Goal: Task Accomplishment & Management: Manage account settings

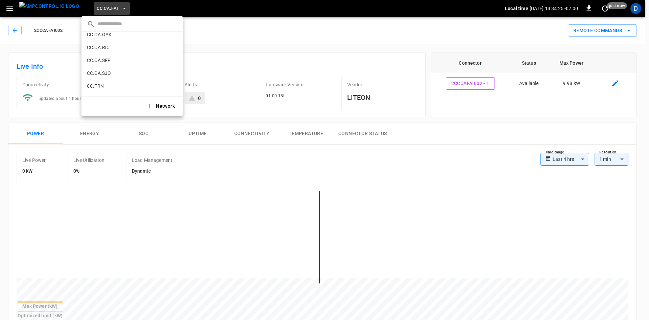
scroll to position [177, 0]
click at [116, 46] on p "CC.SAC" at bounding box center [120, 44] width 66 height 7
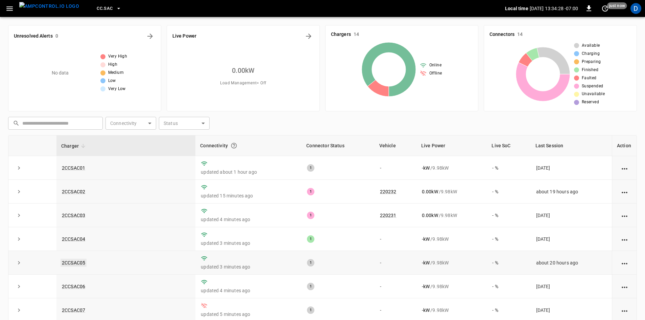
click at [79, 261] on link "2CCSAC05" at bounding box center [74, 262] width 26 height 8
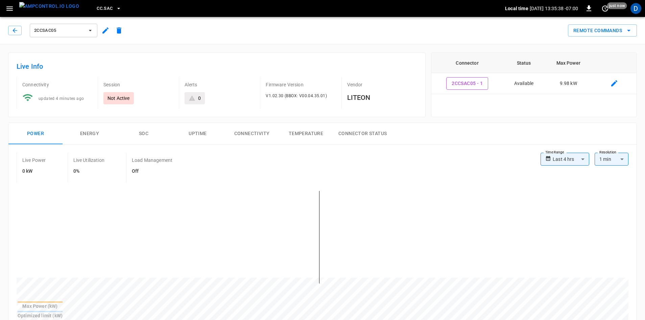
click at [7, 6] on icon "button" at bounding box center [9, 8] width 8 height 8
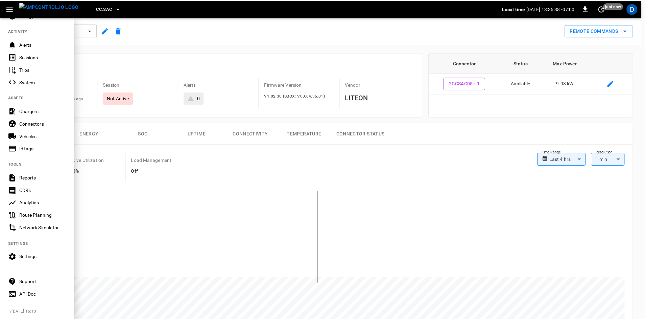
scroll to position [71, 0]
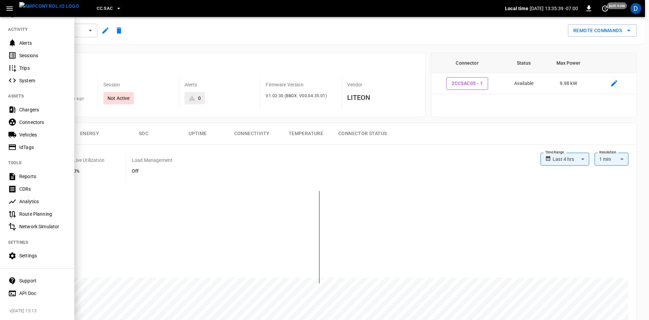
click at [31, 252] on div "Settings" at bounding box center [42, 255] width 47 height 7
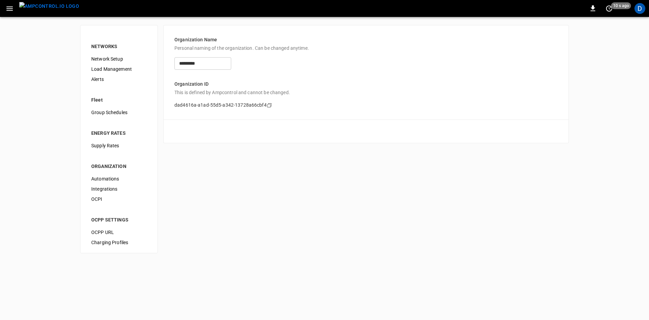
click at [121, 66] on span "Load Management" at bounding box center [118, 69] width 55 height 7
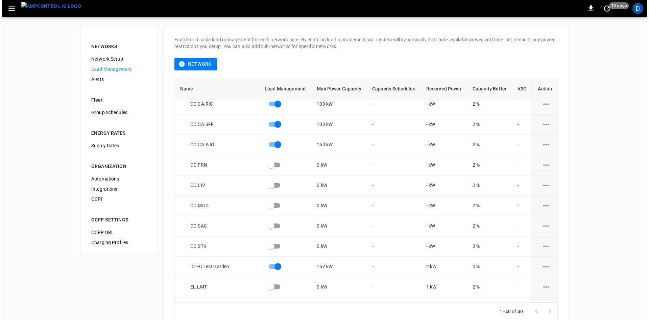
scroll to position [169, 0]
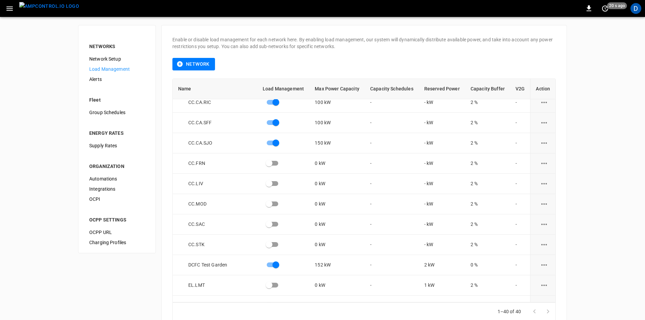
click at [8, 6] on icon "button" at bounding box center [9, 8] width 8 height 8
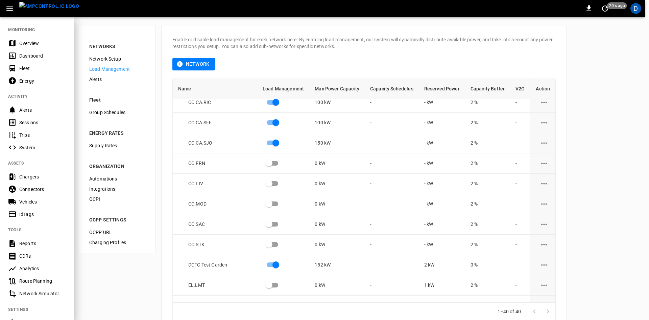
click at [18, 43] on div "Overview" at bounding box center [37, 43] width 74 height 13
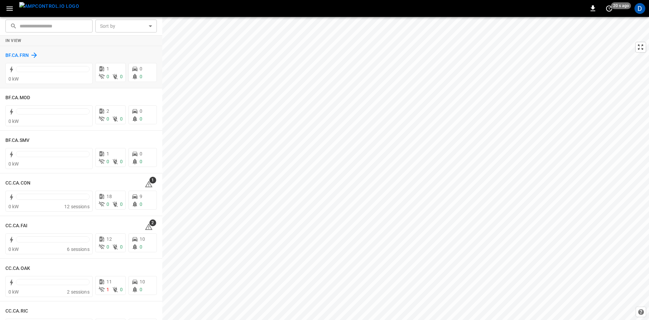
click at [18, 53] on h6 "BF.CA.FRN" at bounding box center [16, 55] width 23 height 7
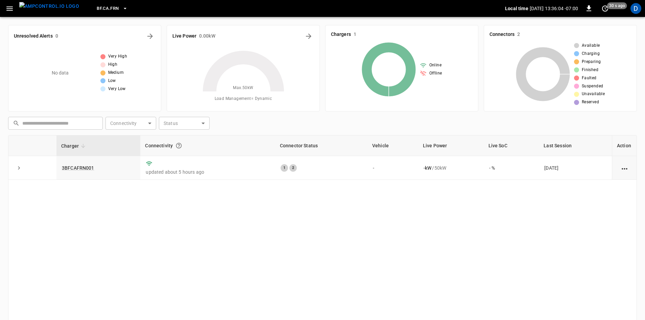
click at [10, 7] on icon "button" at bounding box center [9, 8] width 8 height 8
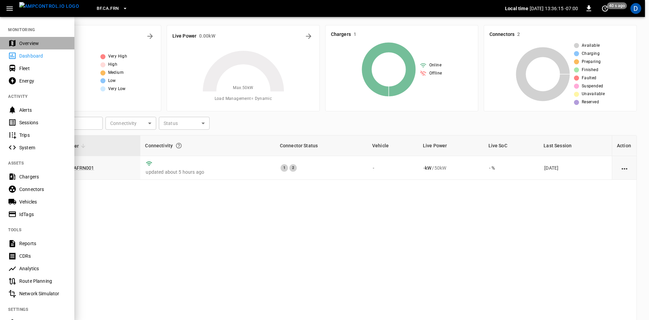
click at [30, 39] on div "Overview" at bounding box center [37, 43] width 74 height 13
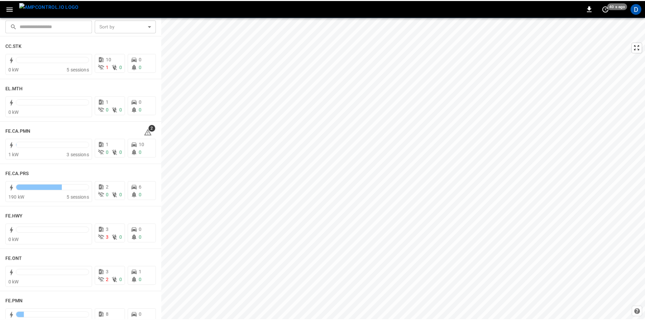
scroll to position [609, 0]
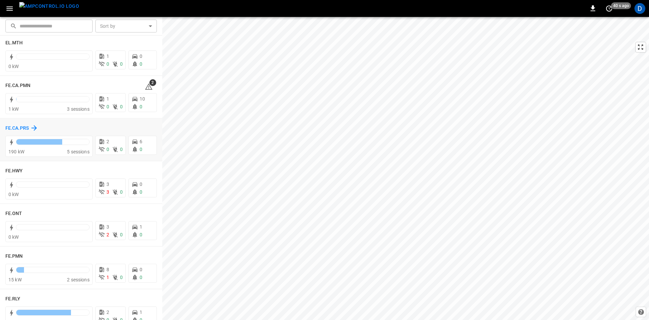
click at [25, 126] on h6 "FE.CA.PRS" at bounding box center [16, 127] width 23 height 7
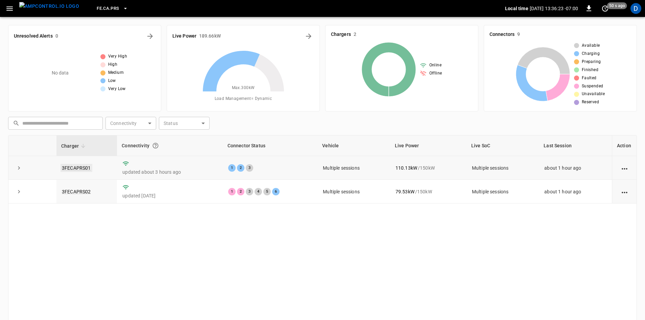
click at [74, 168] on link "3FECAPRS01" at bounding box center [77, 168] width 32 height 8
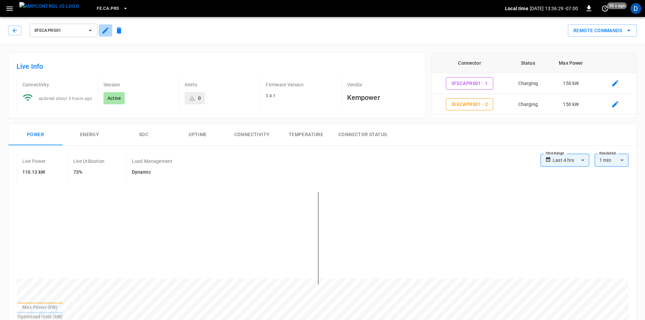
click at [106, 31] on icon "button" at bounding box center [105, 30] width 6 height 6
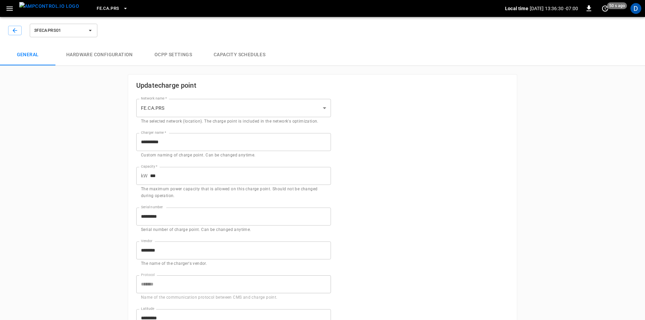
type input "**********"
click at [258, 52] on button "Capacity Schedules" at bounding box center [239, 55] width 73 height 22
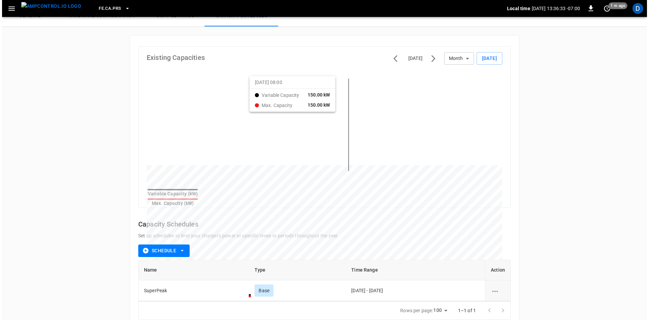
scroll to position [48, 0]
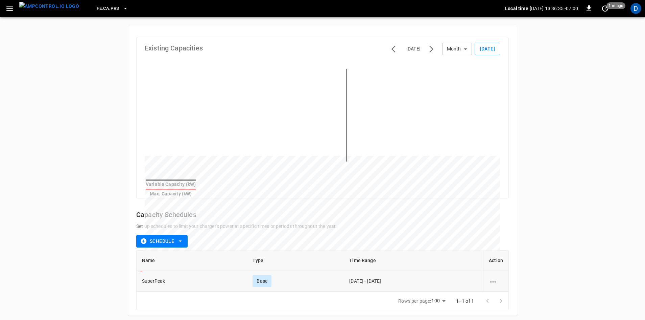
click at [496, 279] on icon "schedule options" at bounding box center [493, 281] width 8 height 8
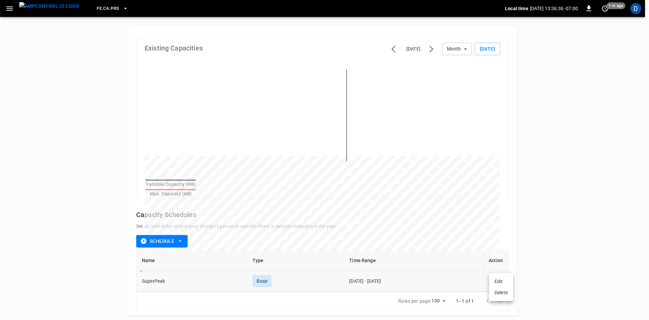
click at [496, 279] on li "Edit" at bounding box center [501, 281] width 24 height 11
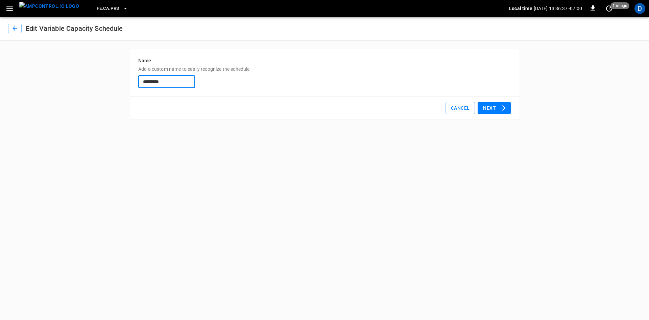
click at [488, 107] on button "Next" at bounding box center [494, 108] width 33 height 13
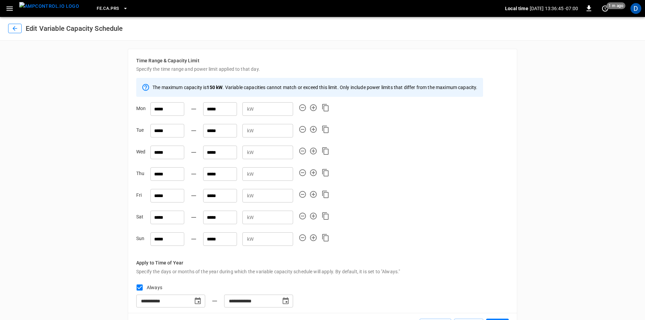
click at [15, 26] on icon "button" at bounding box center [14, 28] width 7 height 7
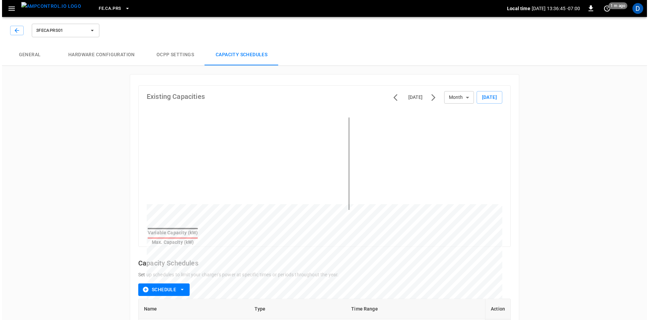
scroll to position [33, 0]
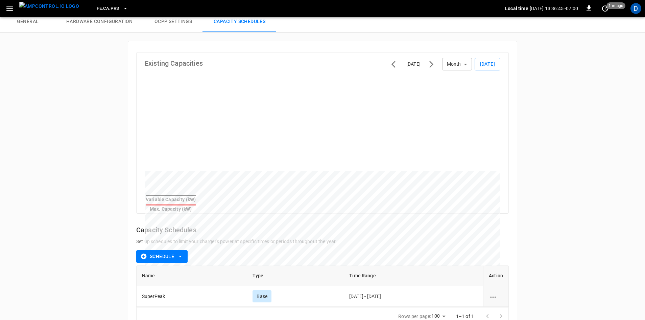
click at [9, 8] on icon "button" at bounding box center [9, 8] width 6 height 4
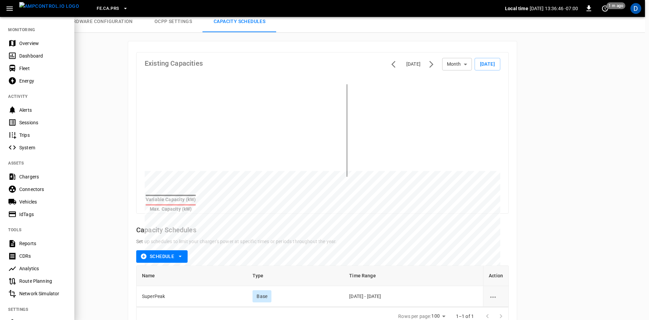
scroll to position [71, 0]
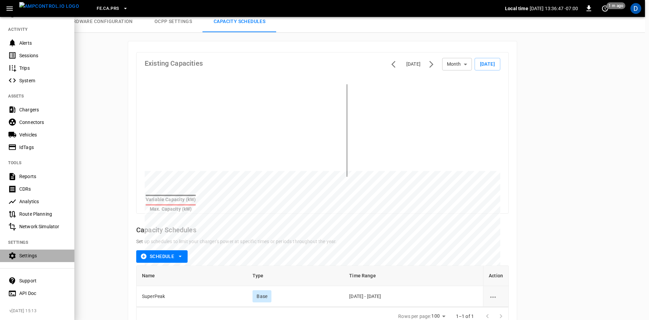
click at [40, 252] on div "Settings" at bounding box center [42, 255] width 47 height 7
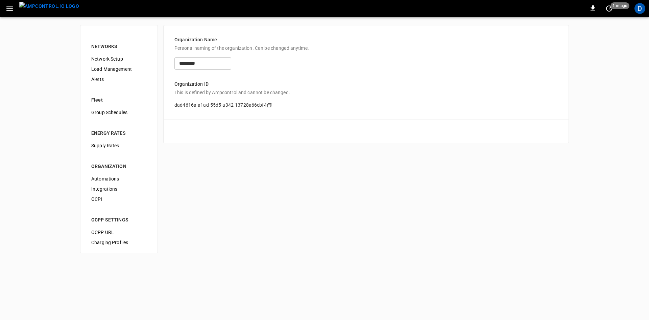
click at [101, 68] on span "Load Management" at bounding box center [118, 69] width 55 height 7
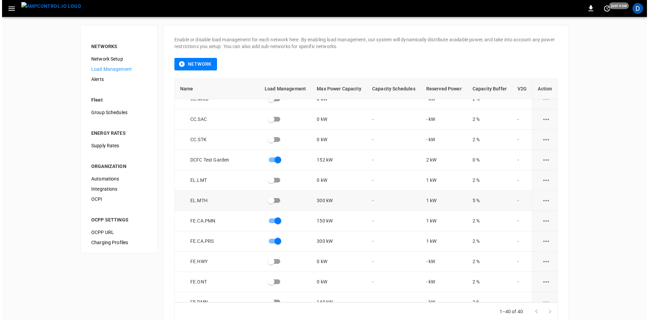
scroll to position [275, 0]
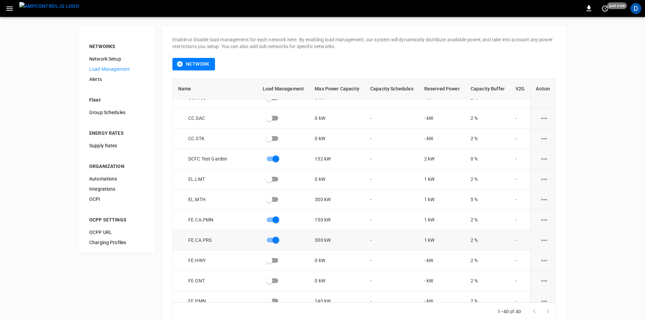
click at [545, 240] on icon "load management options" at bounding box center [544, 240] width 8 height 8
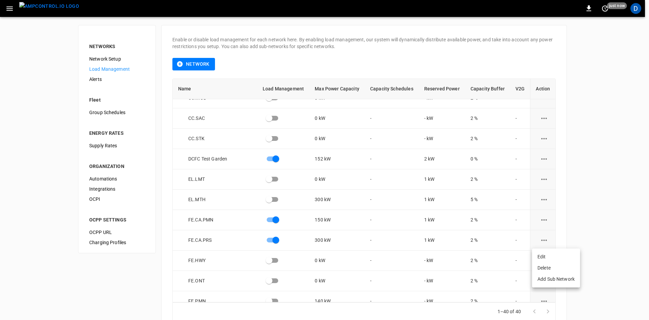
click at [537, 258] on li "Edit" at bounding box center [556, 256] width 48 height 11
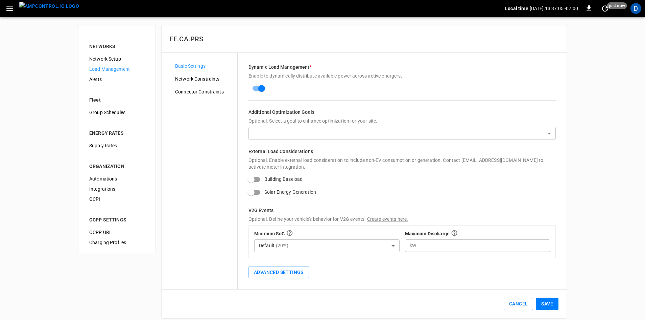
click at [205, 78] on span "Network Constraints" at bounding box center [203, 78] width 57 height 7
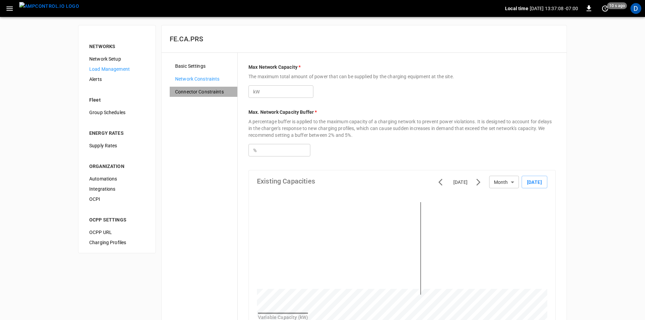
click at [205, 88] on span "Connector Constraints" at bounding box center [203, 91] width 57 height 7
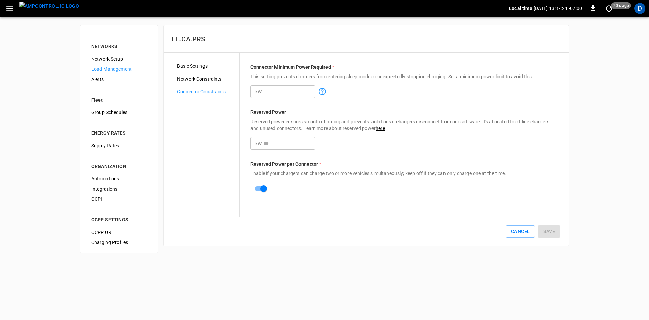
click at [191, 77] on span "Network Constraints" at bounding box center [205, 78] width 57 height 7
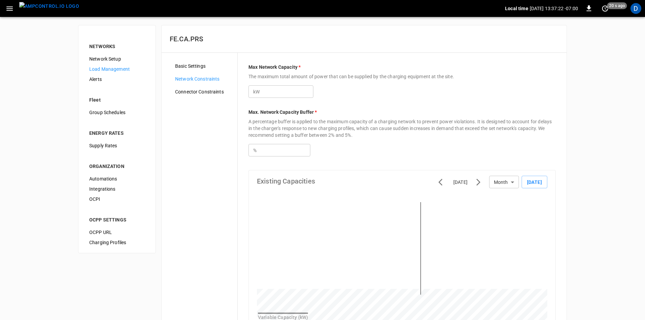
click at [190, 70] on div "Basic Settings" at bounding box center [204, 66] width 68 height 10
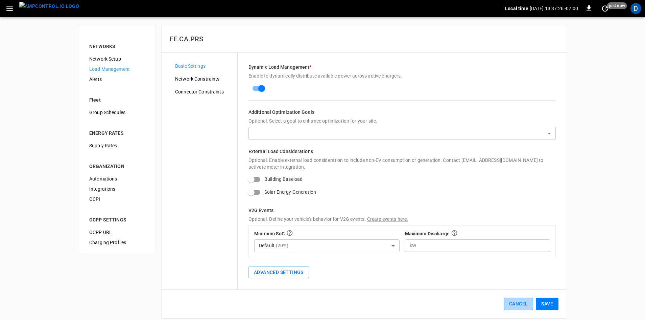
click at [507, 300] on button "Cancel" at bounding box center [518, 303] width 29 height 13
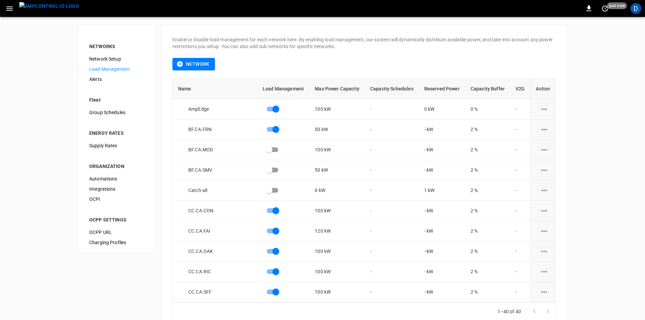
click at [10, 7] on icon "button" at bounding box center [9, 8] width 8 height 8
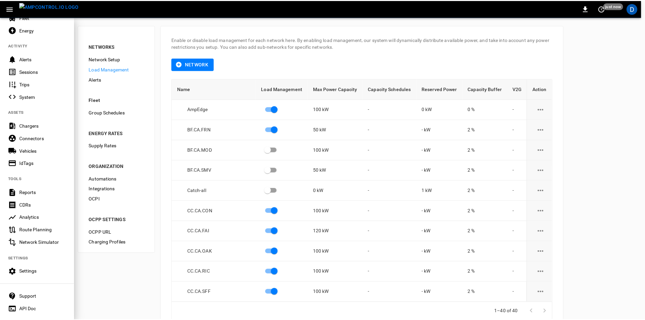
scroll to position [71, 0]
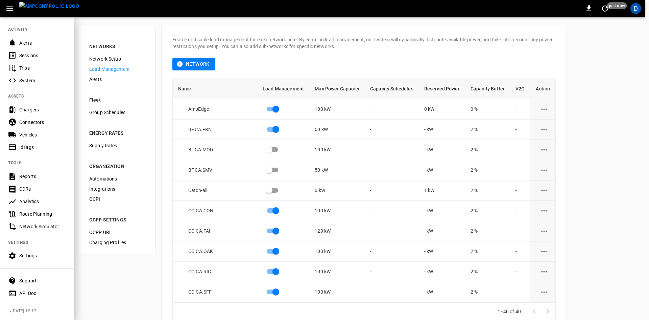
click at [38, 255] on div "Settings" at bounding box center [42, 255] width 47 height 7
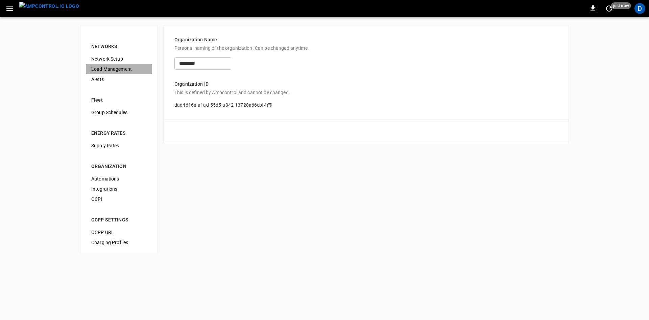
click at [114, 68] on span "Load Management" at bounding box center [118, 69] width 55 height 7
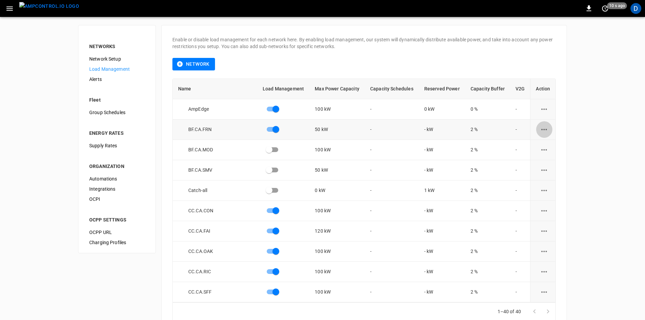
click at [544, 129] on icon "load management options" at bounding box center [544, 129] width 8 height 8
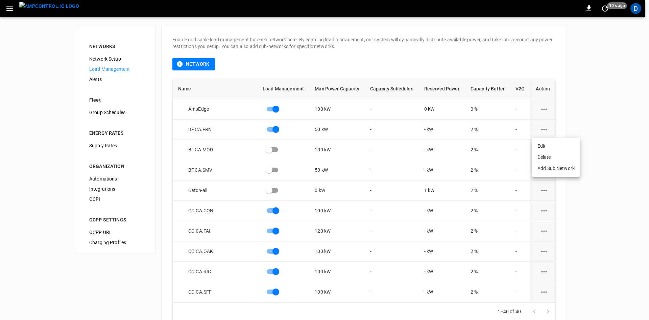
click at [538, 143] on li "Edit" at bounding box center [556, 145] width 48 height 11
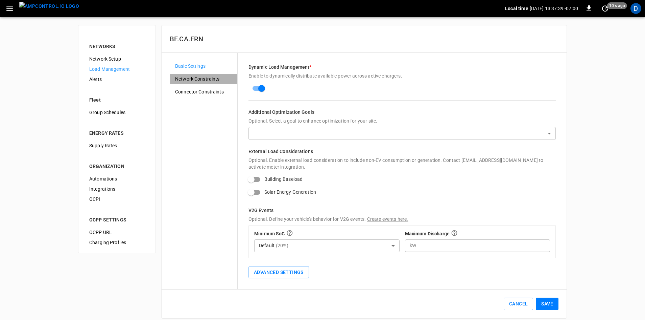
click at [207, 77] on span "Network Constraints" at bounding box center [203, 78] width 57 height 7
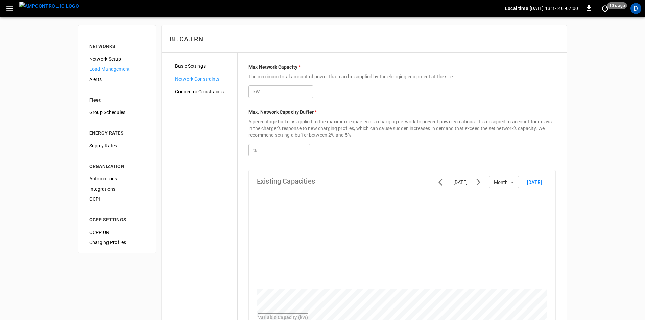
click at [208, 88] on span "Connector Constraints" at bounding box center [203, 91] width 57 height 7
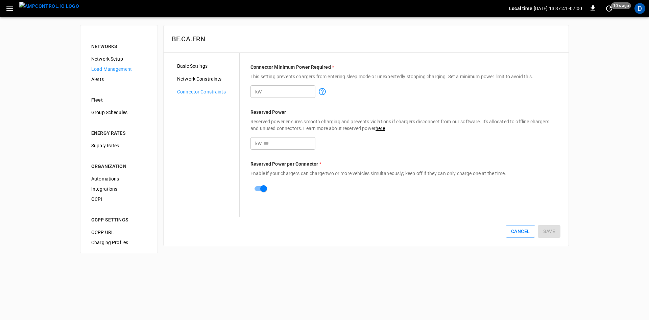
click at [275, 144] on input "number" at bounding box center [289, 143] width 52 height 13
type input "*"
click at [552, 232] on button "Save" at bounding box center [549, 231] width 23 height 13
click at [108, 71] on span "Load Management" at bounding box center [118, 69] width 55 height 7
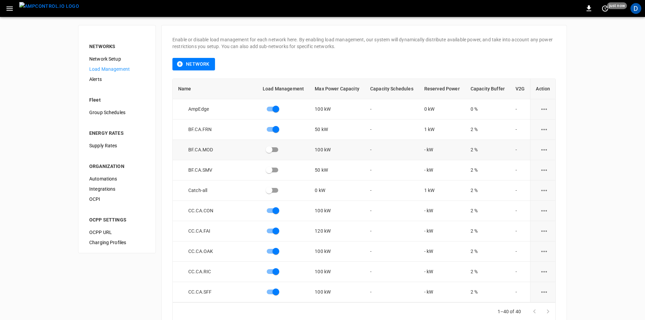
click at [540, 152] on icon "load management options" at bounding box center [544, 149] width 8 height 8
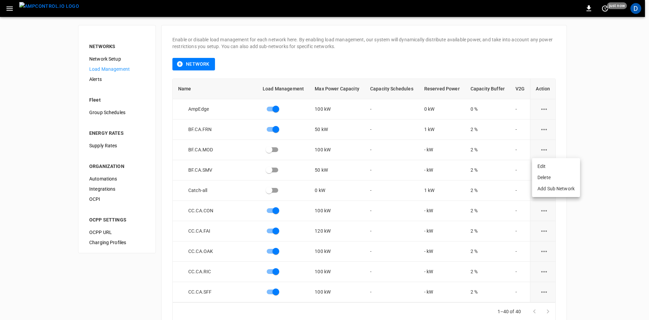
click at [543, 166] on li "Edit" at bounding box center [556, 166] width 48 height 11
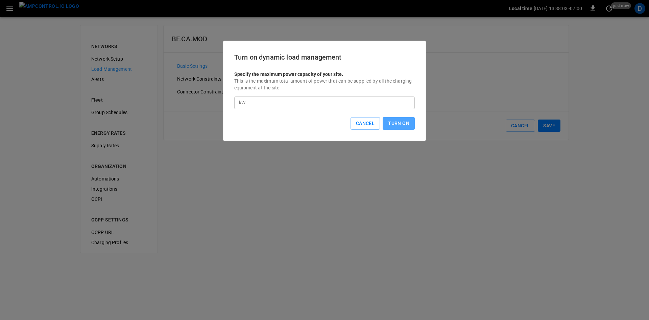
click at [408, 123] on button "Turn On" at bounding box center [399, 123] width 32 height 13
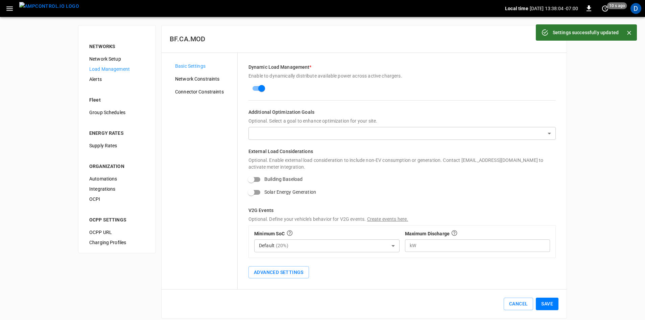
click at [199, 77] on span "Network Constraints" at bounding box center [203, 78] width 57 height 7
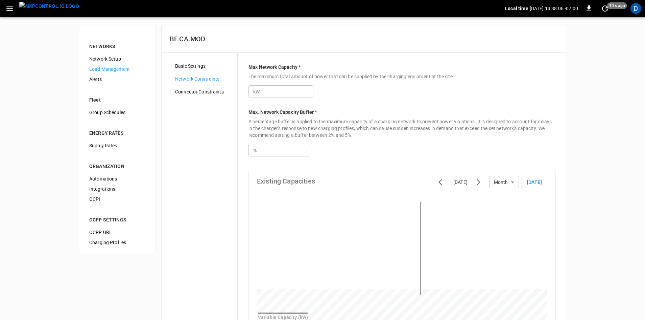
click at [211, 92] on span "Connector Constraints" at bounding box center [203, 91] width 57 height 7
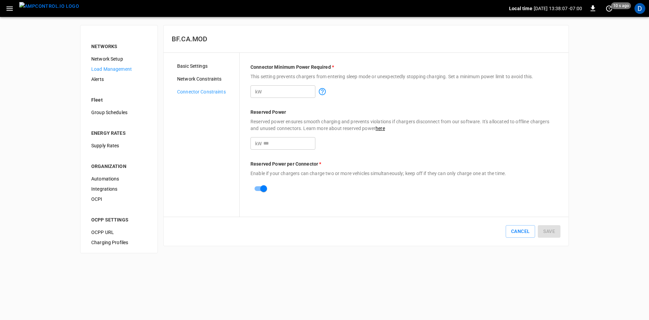
click at [280, 141] on input "number" at bounding box center [289, 143] width 52 height 13
type input "*"
click at [552, 232] on button "Save" at bounding box center [549, 231] width 23 height 13
click at [112, 66] on span "Load Management" at bounding box center [118, 69] width 55 height 7
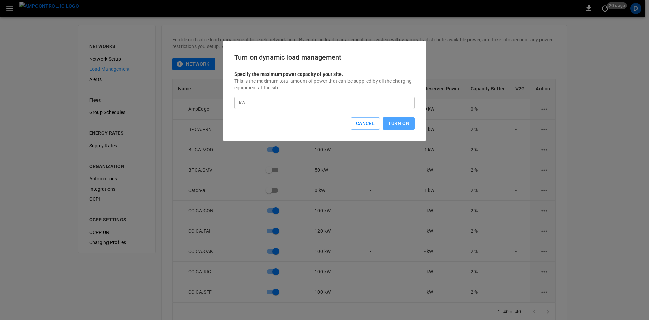
click at [389, 125] on button "Turn On" at bounding box center [399, 123] width 32 height 13
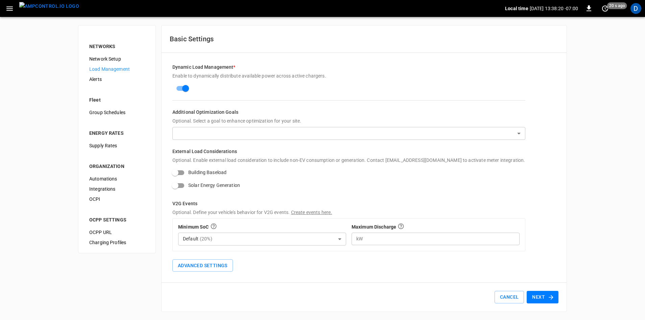
click at [539, 295] on button "Next" at bounding box center [543, 297] width 32 height 13
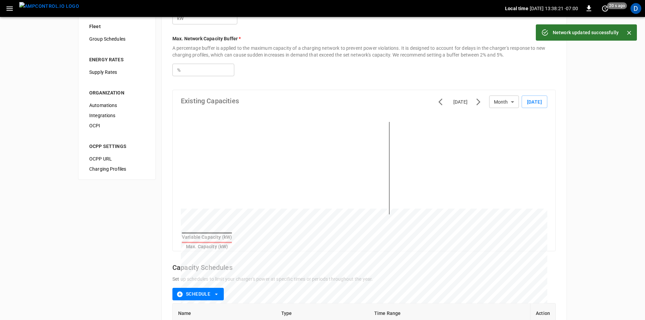
scroll to position [160, 0]
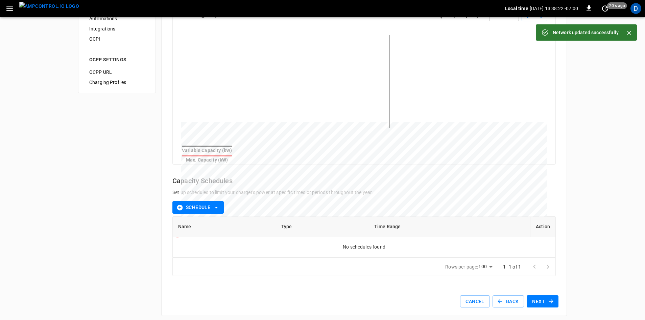
click at [543, 300] on button "Next" at bounding box center [543, 301] width 32 height 13
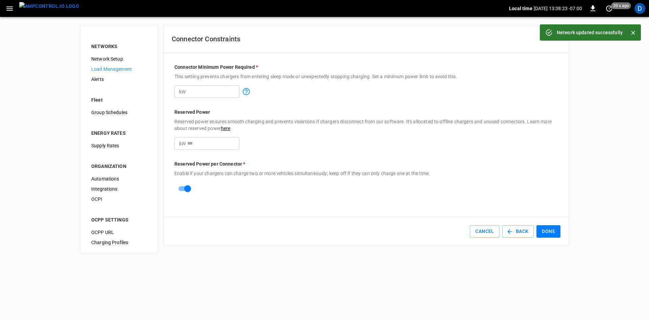
click at [201, 144] on input "number" at bounding box center [213, 143] width 52 height 13
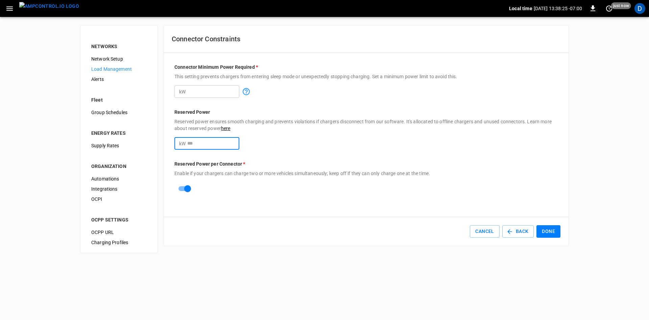
type input "*"
drag, startPoint x: 210, startPoint y: 89, endPoint x: 148, endPoint y: 87, distance: 62.0
click at [163, 87] on div "NETWORKS Network Setup Load Management Alerts Fleet Group Schedules ENERGY RATE…" at bounding box center [324, 139] width 649 height 244
type input "*"
click at [554, 231] on button "Done" at bounding box center [549, 231] width 24 height 13
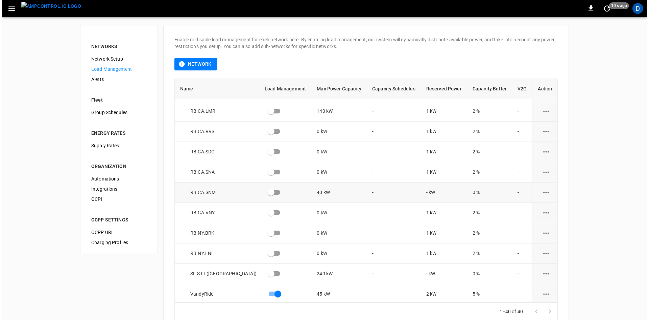
scroll to position [613, 0]
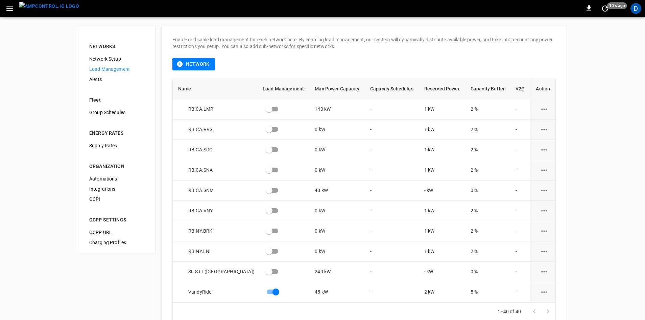
click at [9, 9] on icon "button" at bounding box center [9, 8] width 6 height 4
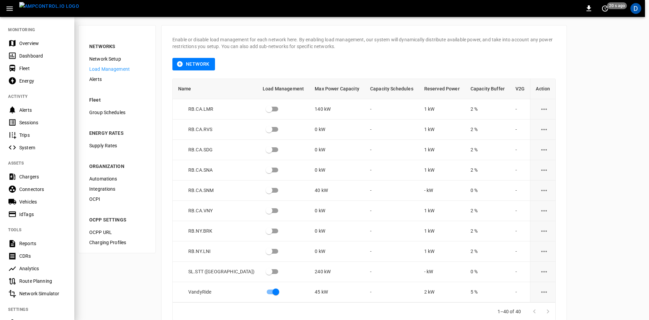
click at [36, 41] on div "Overview" at bounding box center [42, 43] width 47 height 7
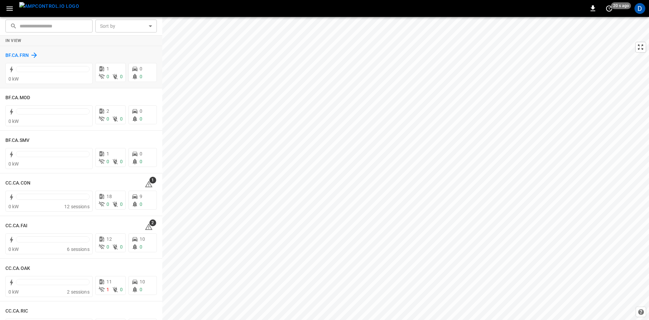
click at [17, 56] on h6 "BF.CA.FRN" at bounding box center [16, 55] width 23 height 7
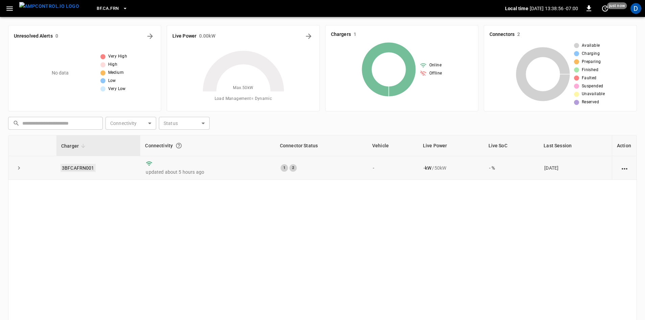
click at [86, 166] on link "3BFCAFRN001" at bounding box center [78, 168] width 35 height 8
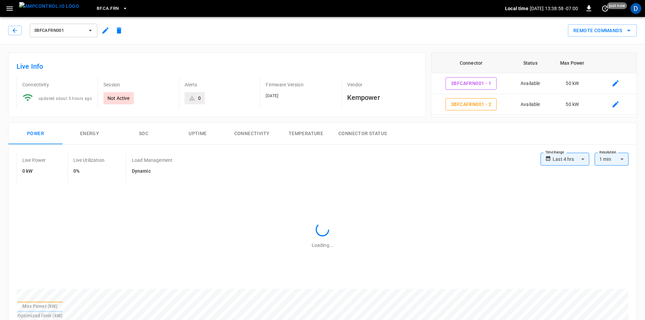
click at [105, 30] on icon "button" at bounding box center [105, 30] width 6 height 6
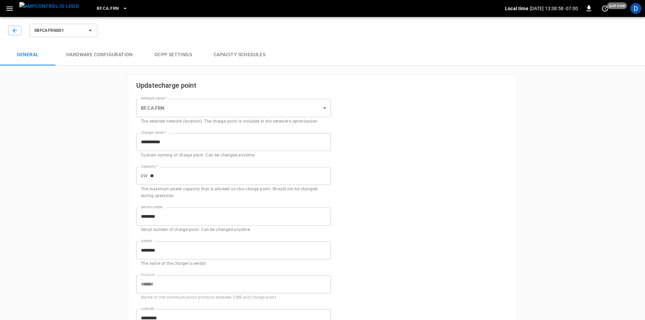
type input "**********"
click at [221, 57] on button "Capacity Schedules" at bounding box center [239, 55] width 73 height 22
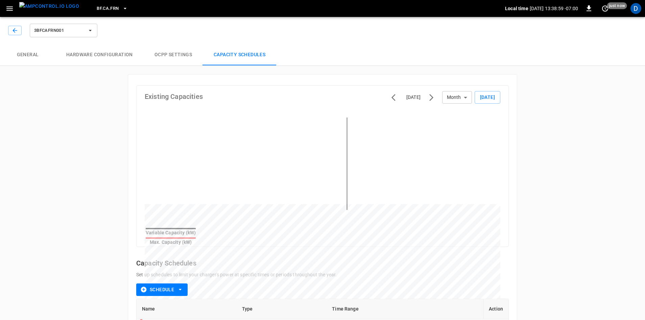
click at [168, 284] on button "Schedule" at bounding box center [161, 289] width 51 height 13
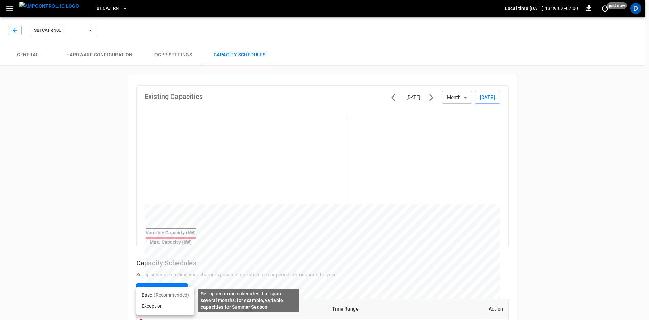
click at [169, 295] on p "(Recommended)" at bounding box center [172, 294] width 36 height 7
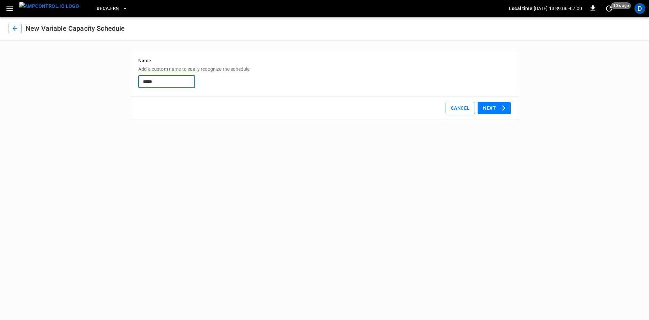
type input "*********"
click at [498, 106] on button "Next" at bounding box center [494, 108] width 33 height 13
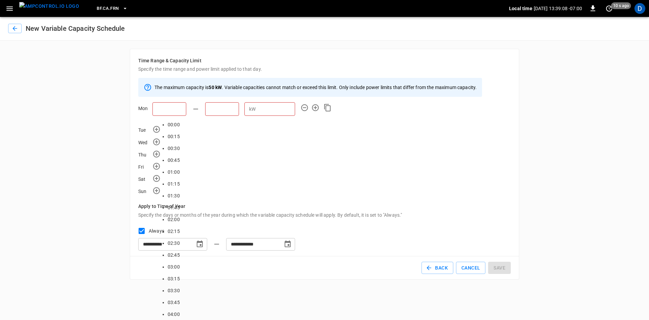
click at [161, 112] on input "text" at bounding box center [170, 109] width 34 height 14
type input "*****"
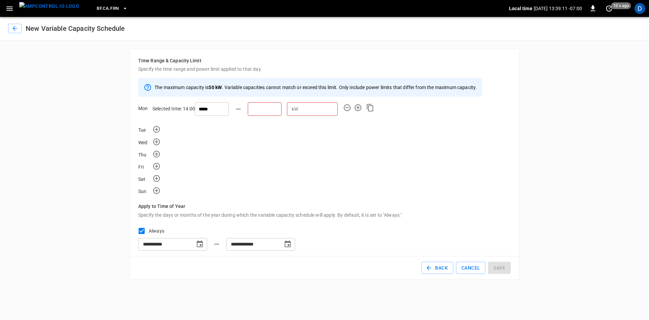
click at [248, 108] on input "text" at bounding box center [265, 109] width 34 height 14
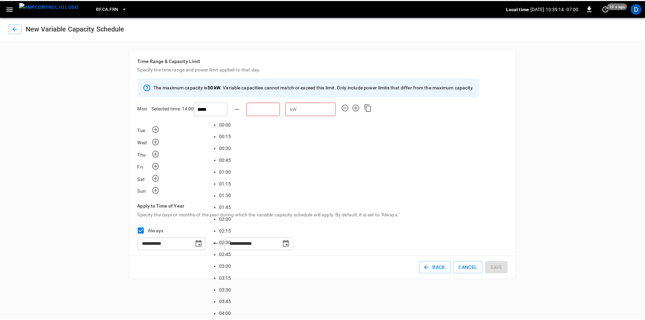
scroll to position [948, 0]
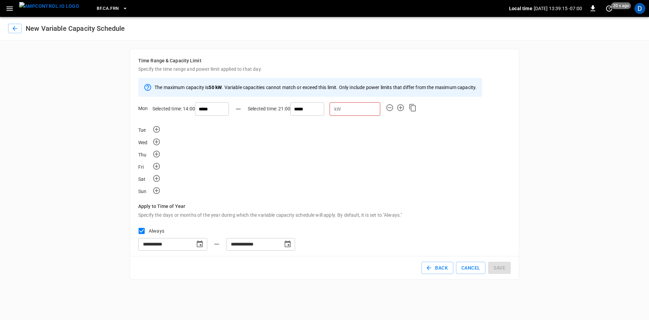
type input "*****"
click at [344, 109] on input "number" at bounding box center [362, 109] width 37 height 13
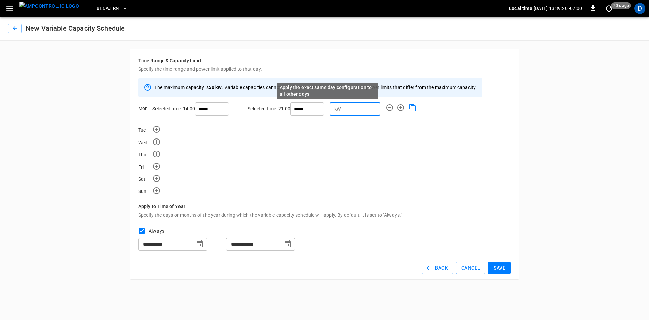
type input "*"
click at [409, 107] on icon "Apply the exact same day configuration to all other days" at bounding box center [413, 107] width 8 height 8
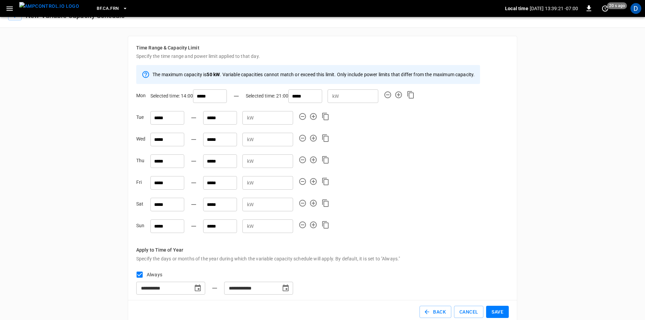
scroll to position [25, 0]
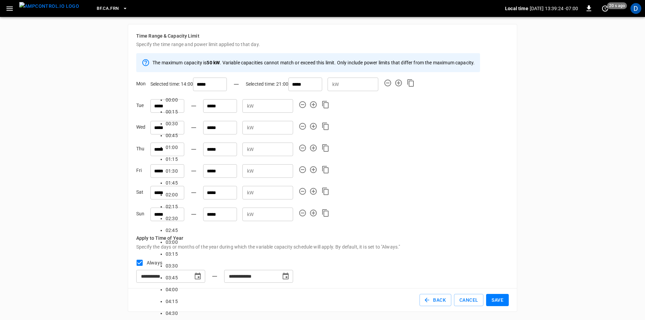
click at [193, 85] on input "*****" at bounding box center [210, 84] width 34 height 14
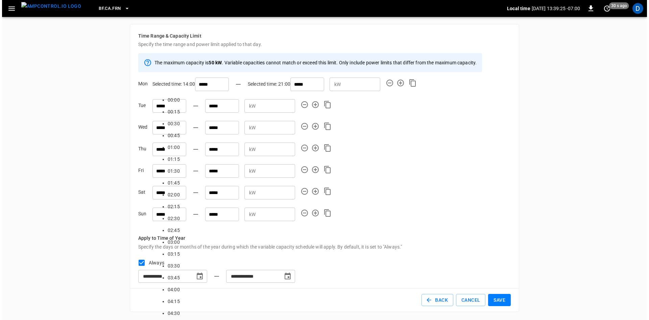
scroll to position [701, 0]
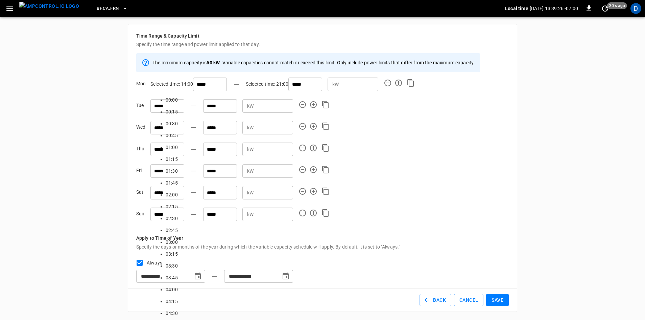
type input "*****"
click at [408, 82] on icon "Apply the exact same day configuration to all other days" at bounding box center [411, 82] width 6 height 7
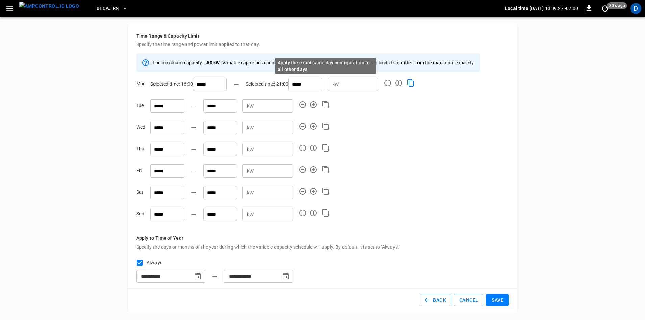
type input "*****"
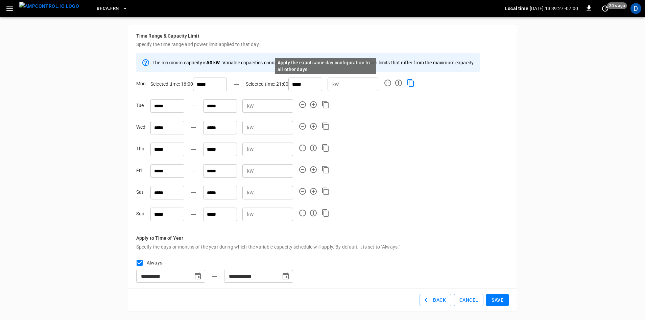
type input "*****"
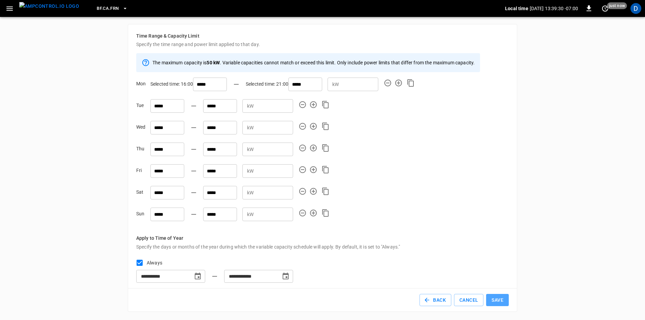
click at [491, 294] on button "Save" at bounding box center [497, 300] width 23 height 13
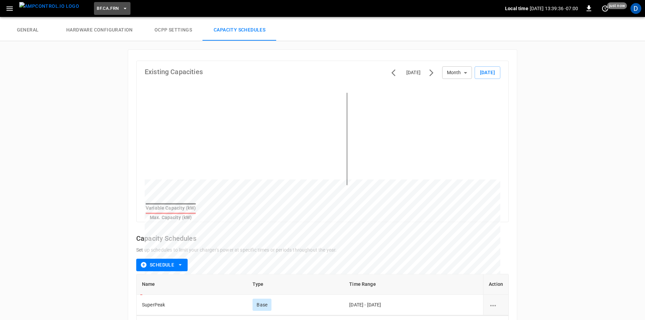
click at [97, 6] on span "BF.CA.FRN" at bounding box center [108, 9] width 22 height 8
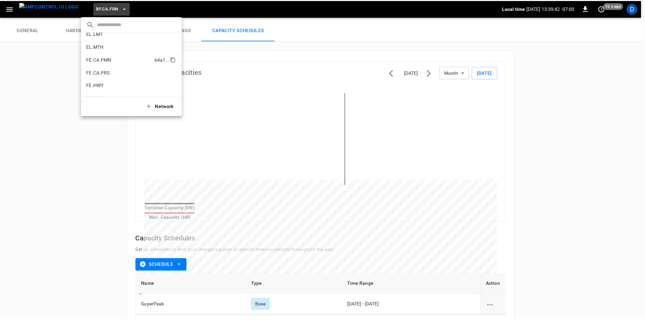
scroll to position [218, 0]
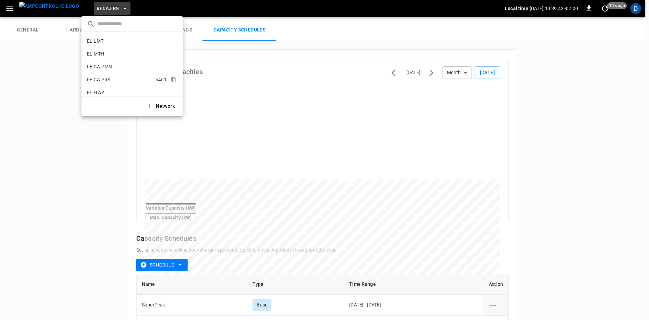
click at [113, 74] on li "FE.CA.PRS a4d9 ..." at bounding box center [132, 79] width 101 height 13
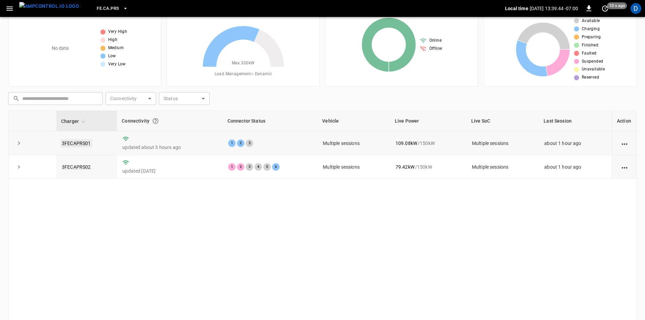
click at [81, 142] on link "3FECAPRS01" at bounding box center [77, 143] width 32 height 8
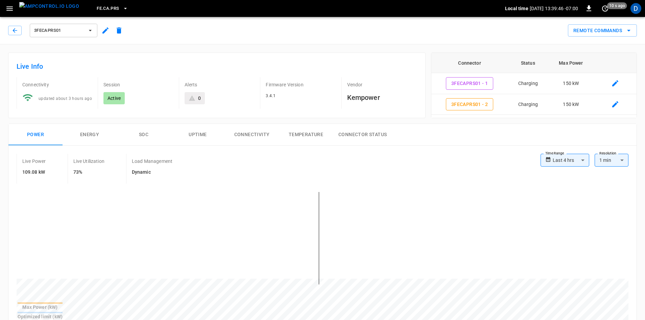
click at [103, 31] on icon "button" at bounding box center [105, 30] width 8 height 8
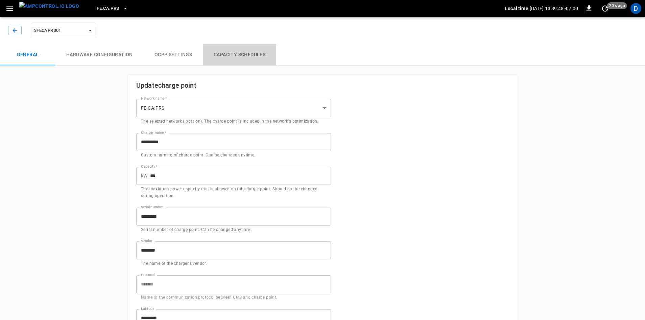
click at [228, 58] on button "Capacity Schedules" at bounding box center [239, 55] width 73 height 22
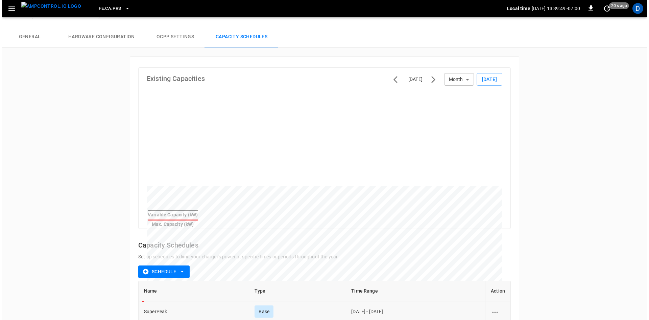
scroll to position [48, 0]
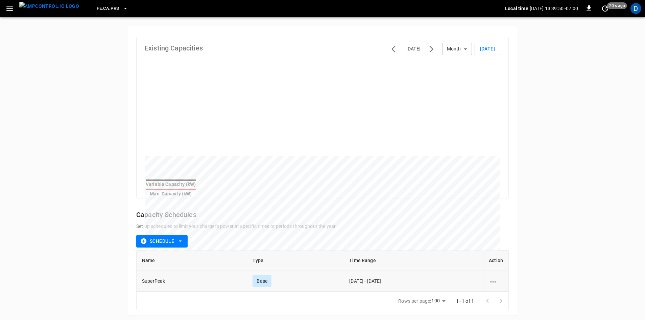
click at [493, 281] on icon "schedule options" at bounding box center [493, 281] width 6 height 1
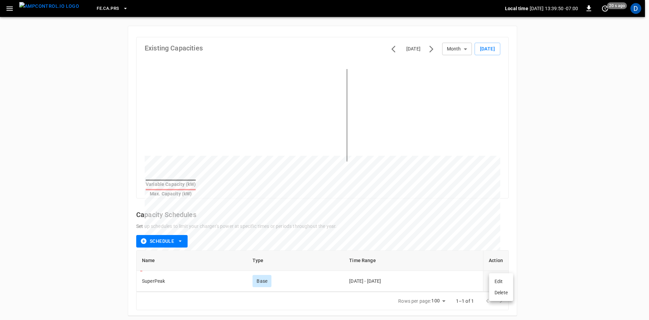
click at [496, 281] on li "Edit" at bounding box center [501, 281] width 24 height 11
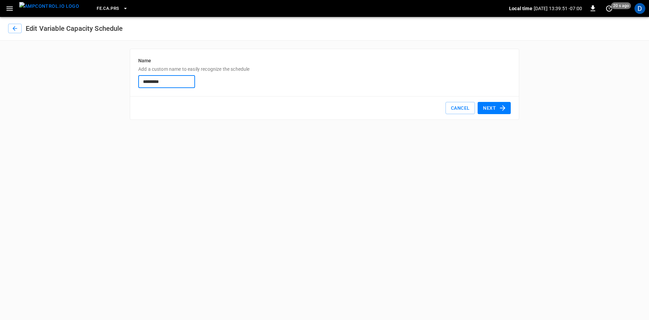
click at [503, 109] on icon "button" at bounding box center [503, 108] width 8 height 8
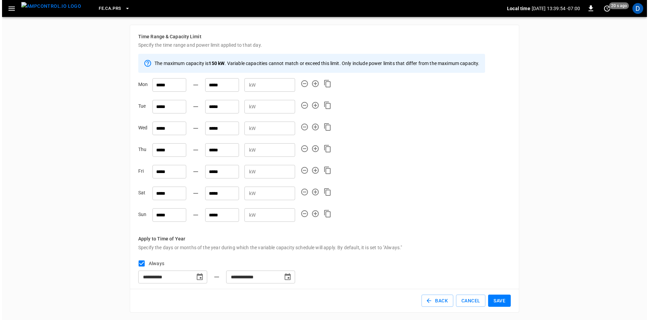
scroll to position [25, 0]
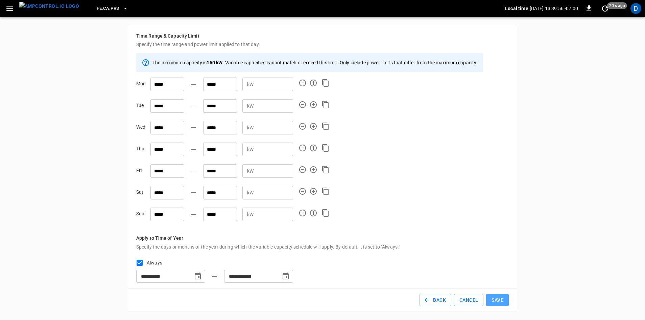
click at [498, 296] on button "Save" at bounding box center [497, 300] width 23 height 13
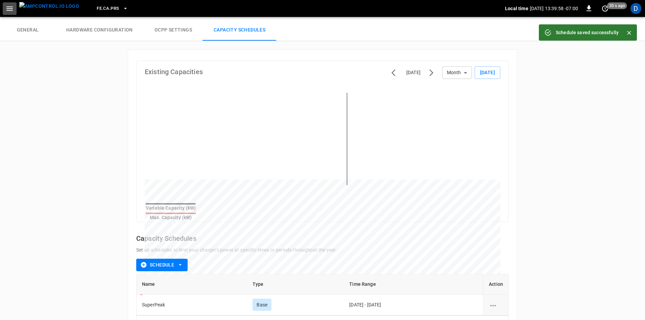
click at [8, 14] on button "button" at bounding box center [10, 8] width 14 height 13
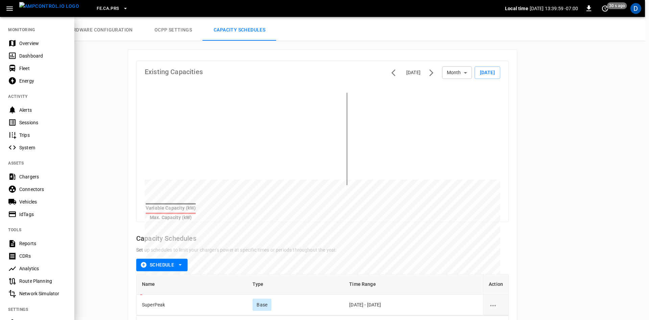
click at [25, 41] on div "Overview" at bounding box center [42, 43] width 47 height 7
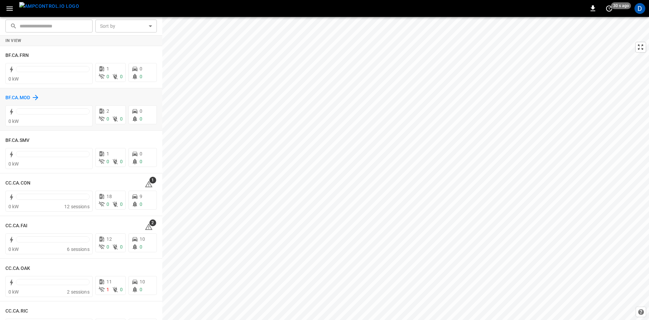
click at [20, 97] on h6 "BF.CA.MOD" at bounding box center [17, 97] width 25 height 7
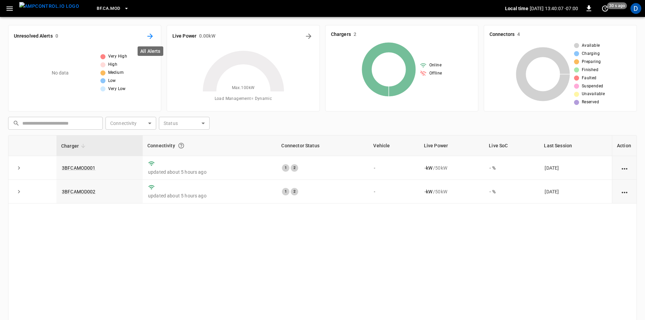
click at [152, 35] on icon "All Alerts" at bounding box center [149, 35] width 5 height 5
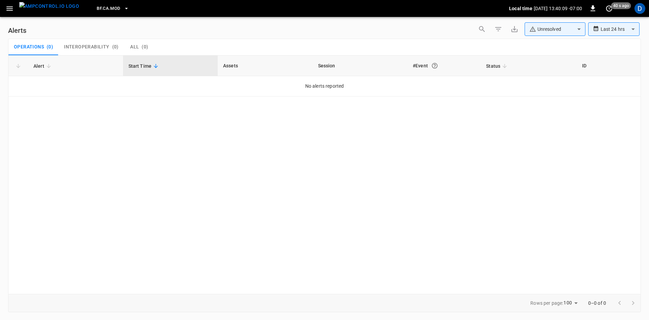
click at [6, 7] on icon "button" at bounding box center [9, 8] width 8 height 8
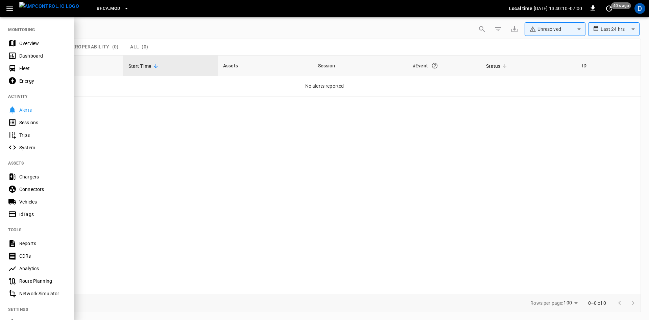
click at [10, 8] on icon "button" at bounding box center [9, 8] width 8 height 8
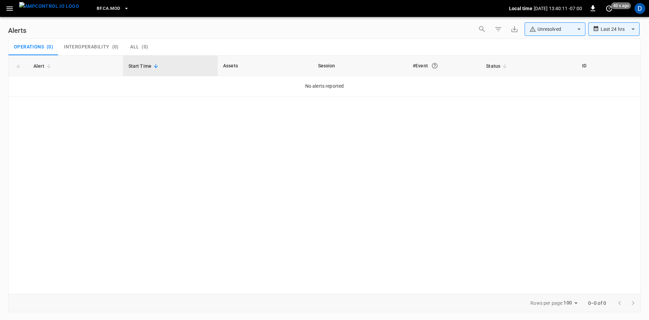
click at [10, 8] on icon "button" at bounding box center [9, 8] width 8 height 8
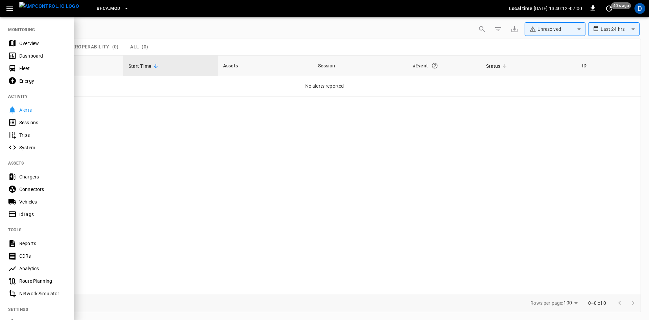
click at [10, 8] on icon "button" at bounding box center [9, 8] width 8 height 8
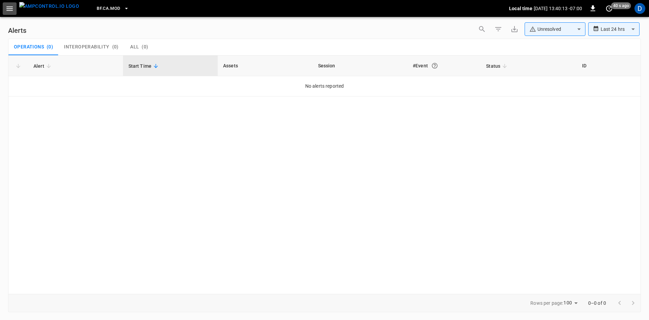
click at [5, 7] on button "button" at bounding box center [10, 8] width 14 height 13
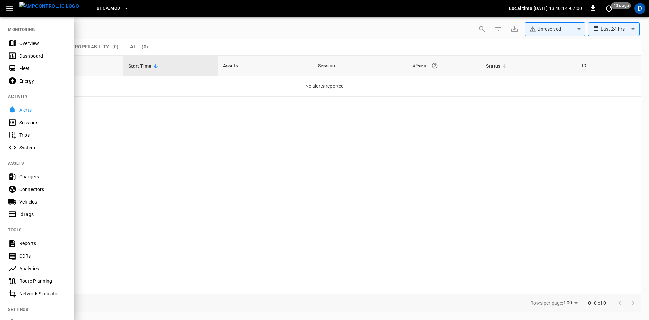
click at [23, 43] on div "Overview" at bounding box center [42, 43] width 47 height 7
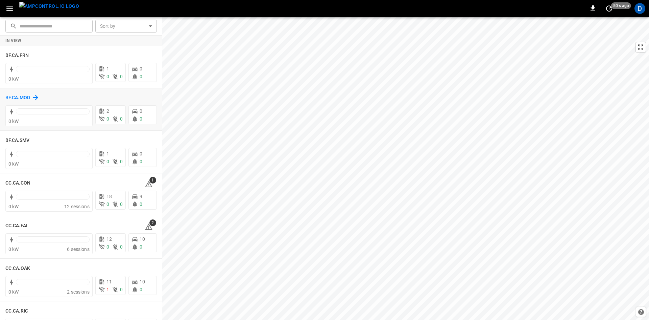
click at [20, 96] on h6 "BF.CA.MOD" at bounding box center [17, 97] width 25 height 7
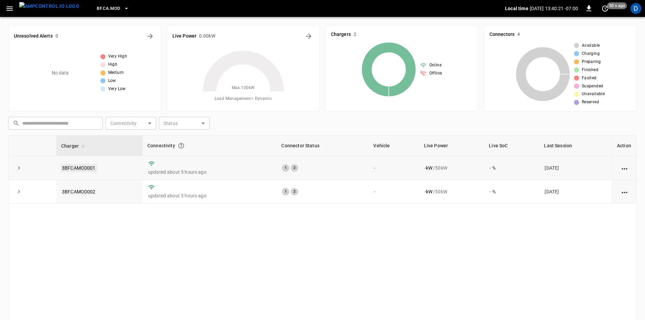
click at [85, 165] on link "3BFCAMOD001" at bounding box center [79, 168] width 37 height 8
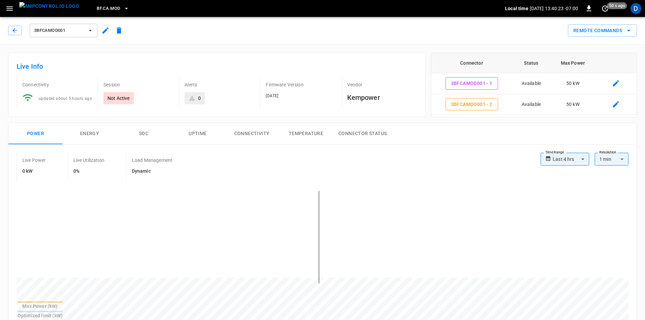
click at [104, 35] on button "button" at bounding box center [106, 30] width 14 height 12
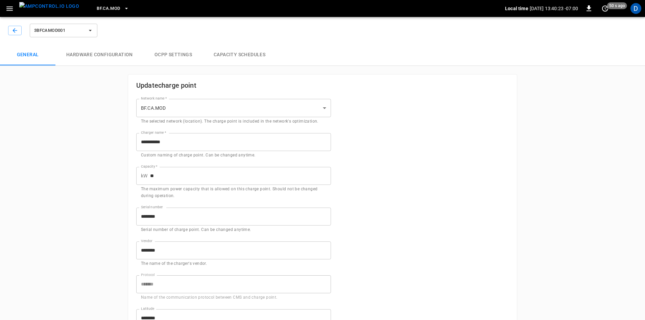
type input "**********"
click at [228, 55] on button "Capacity Schedules" at bounding box center [239, 55] width 73 height 22
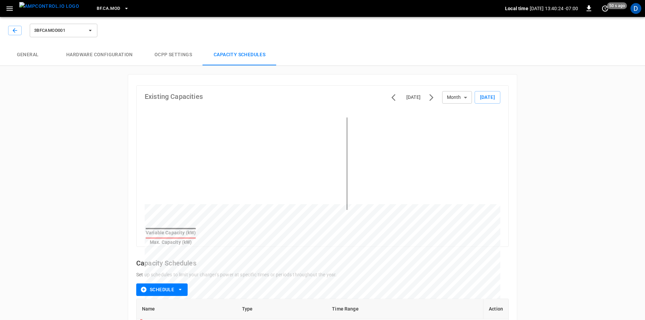
click at [159, 283] on button "Schedule" at bounding box center [161, 289] width 51 height 13
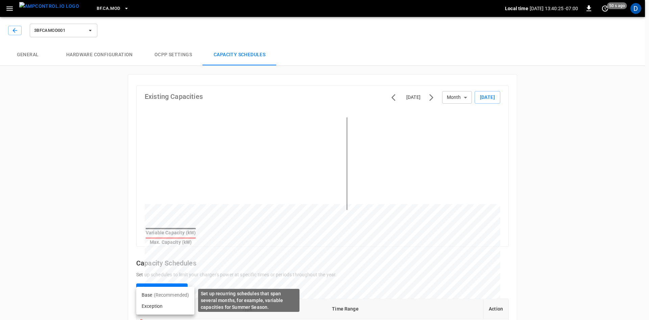
click at [166, 297] on p "(Recommended)" at bounding box center [172, 294] width 36 height 7
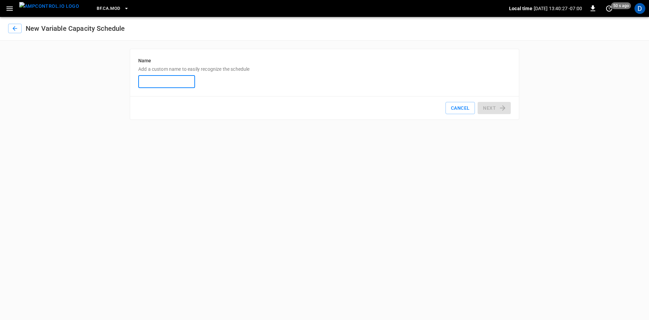
type input "*"
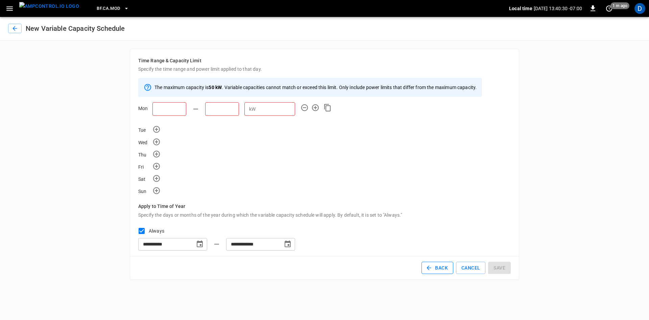
click at [439, 271] on button "Back" at bounding box center [438, 267] width 32 height 13
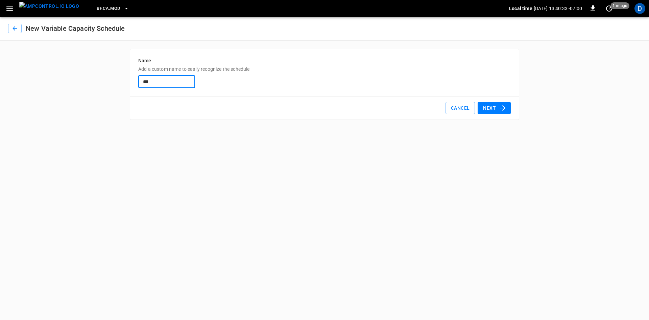
type input "*********"
click at [501, 106] on icon "button" at bounding box center [503, 108] width 8 height 8
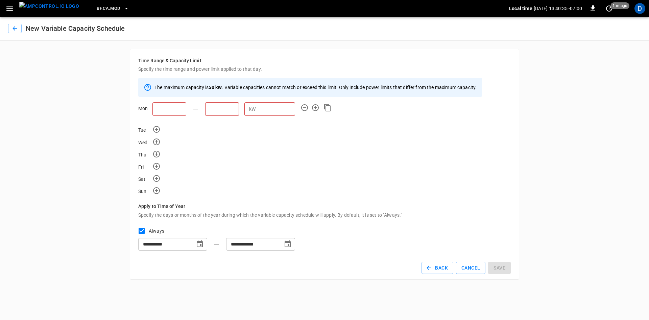
click at [177, 111] on input "text" at bounding box center [170, 109] width 34 height 14
type input "*****"
type input "*"
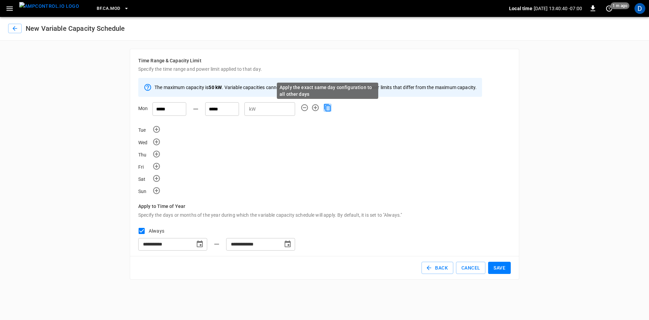
click at [328, 108] on icon "Apply the exact same day configuration to all other days" at bounding box center [328, 107] width 8 height 8
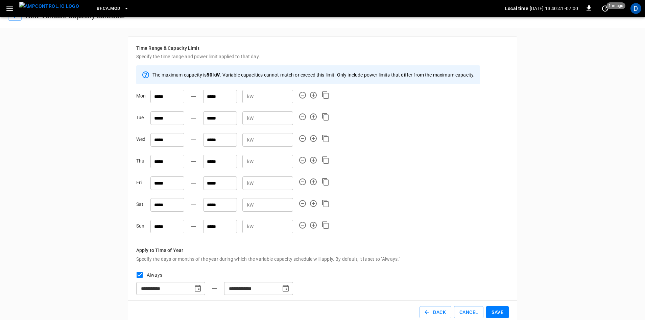
scroll to position [25, 0]
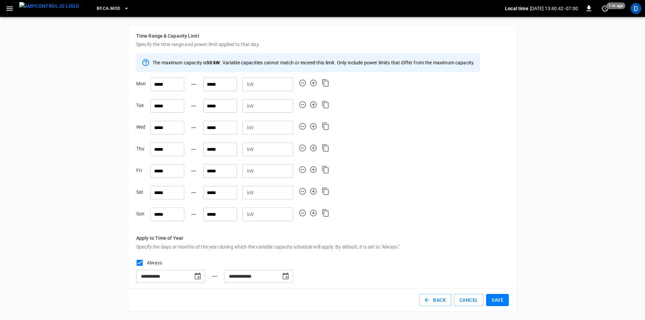
click at [505, 299] on button "Save" at bounding box center [497, 300] width 23 height 13
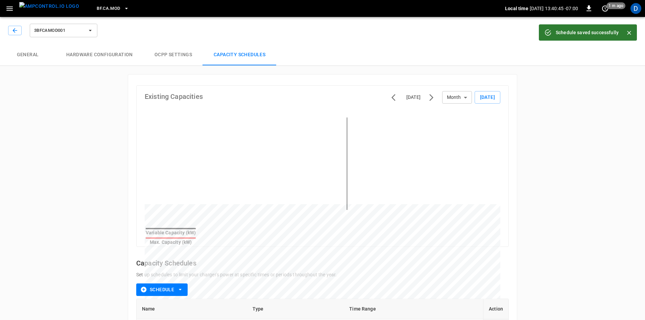
click at [79, 28] on span "3BFCAMOD001" at bounding box center [59, 31] width 50 height 8
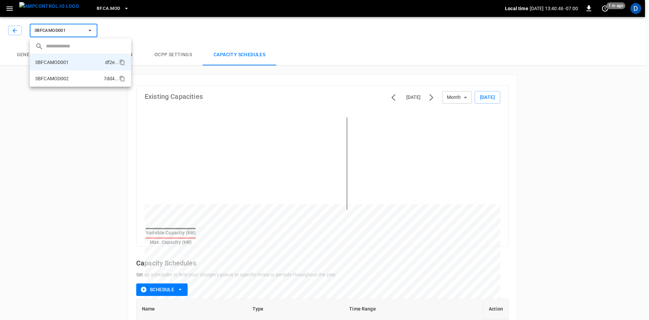
click at [62, 75] on p "3BFCAMOD002" at bounding box center [52, 78] width 34 height 7
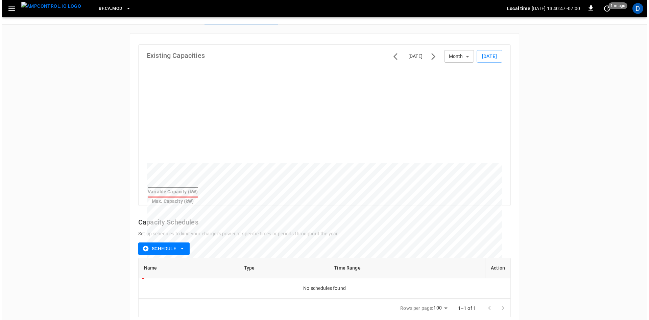
scroll to position [48, 0]
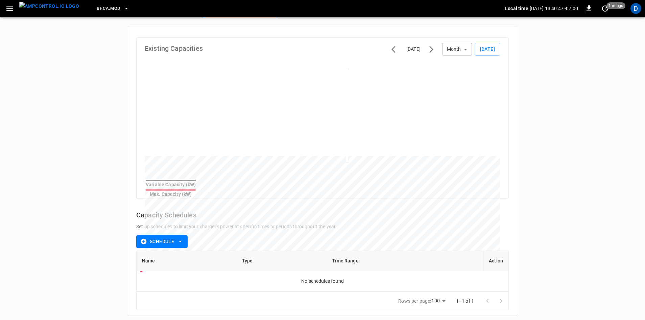
click at [147, 235] on button "Schedule" at bounding box center [161, 241] width 51 height 13
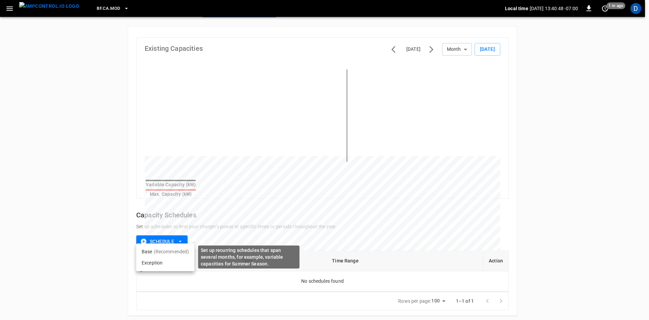
click at [174, 250] on p "(Recommended)" at bounding box center [172, 251] width 36 height 7
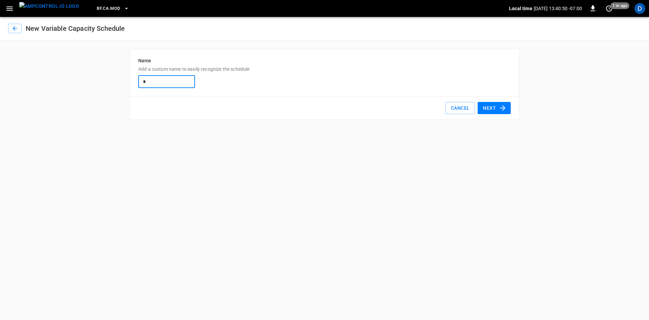
type input "*********"
click at [497, 108] on button "Next" at bounding box center [494, 108] width 33 height 13
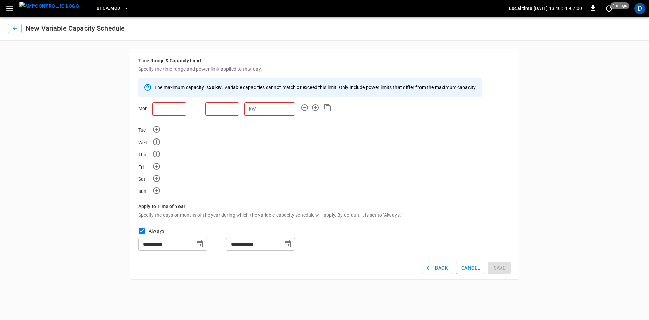
click at [167, 111] on input "text" at bounding box center [170, 109] width 34 height 14
type input "*****"
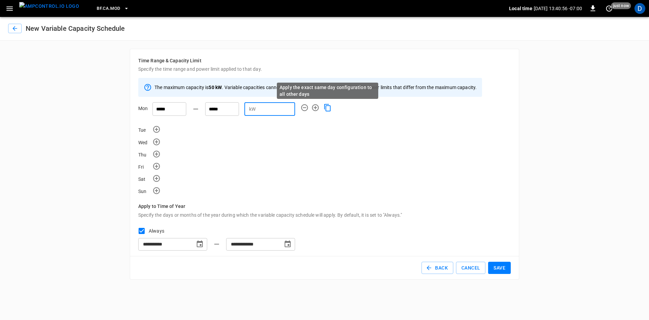
type input "*"
click at [328, 108] on icon "Apply the exact same day configuration to all other days" at bounding box center [328, 107] width 8 height 8
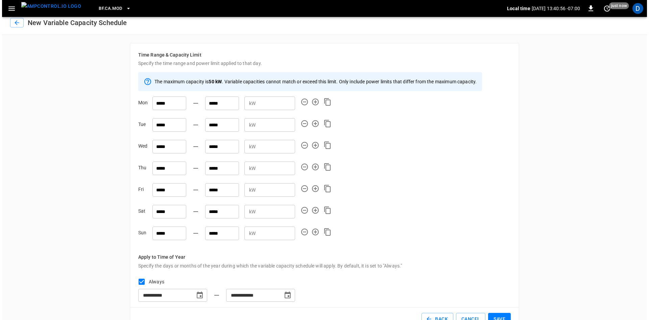
scroll to position [25, 0]
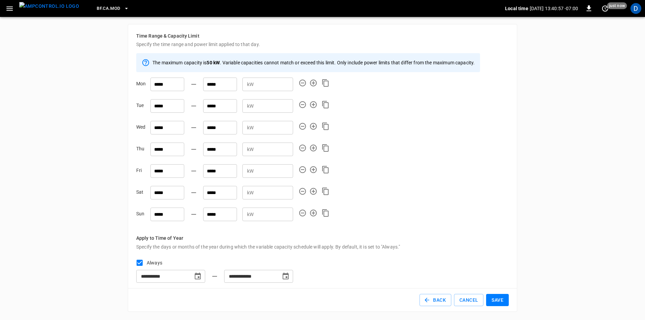
click at [500, 299] on button "Save" at bounding box center [497, 300] width 23 height 13
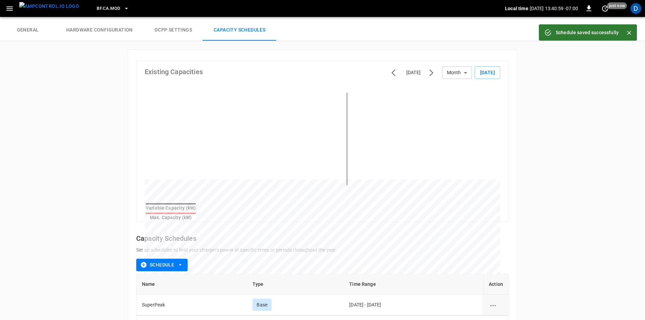
click at [102, 7] on span "BF.CA.MOD" at bounding box center [108, 9] width 23 height 8
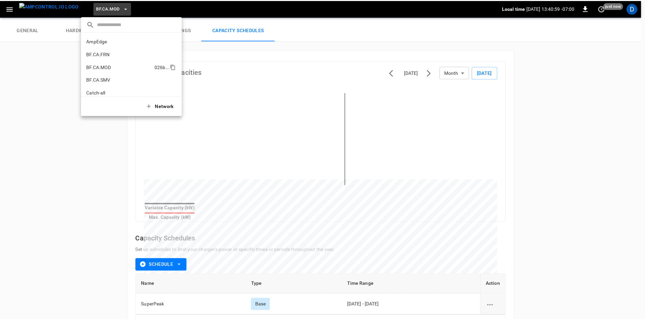
scroll to position [24, 0]
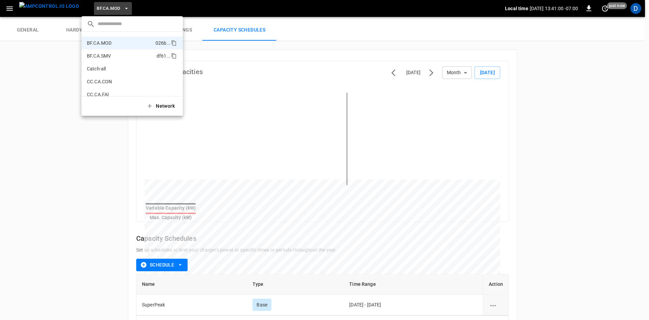
click at [99, 55] on p "BF.CA.SMV" at bounding box center [120, 55] width 67 height 7
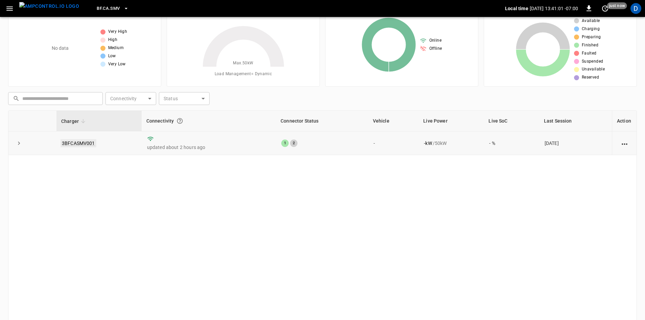
click at [81, 144] on link "3BFCASMV001" at bounding box center [79, 143] width 36 height 8
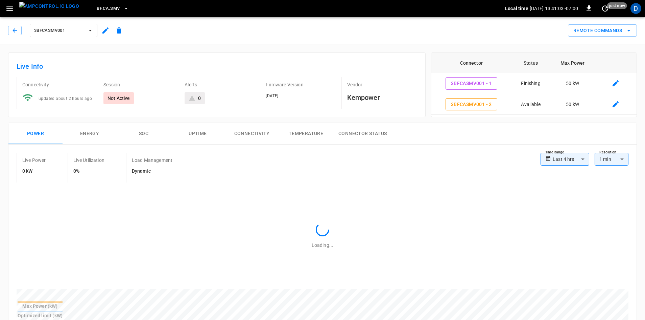
click at [101, 29] on icon "button" at bounding box center [105, 30] width 8 height 8
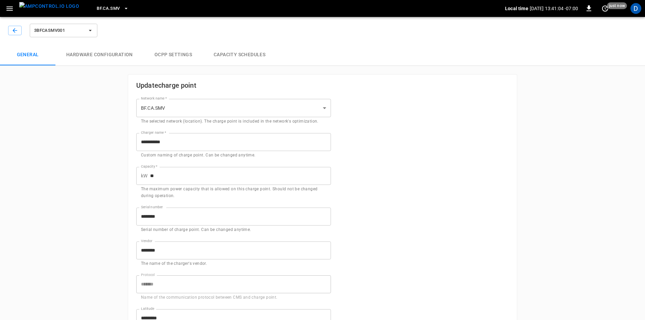
type input "**********"
click at [229, 52] on button "Capacity Schedules" at bounding box center [239, 55] width 73 height 22
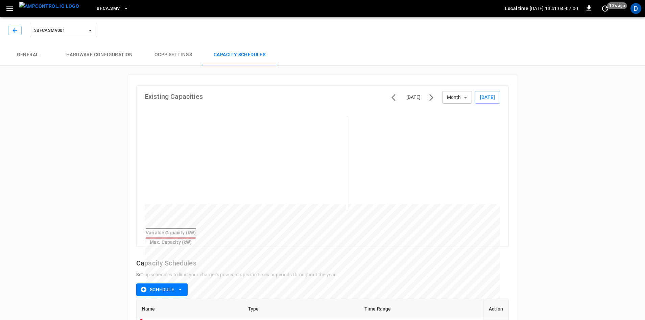
click at [168, 285] on button "Schedule" at bounding box center [161, 289] width 51 height 13
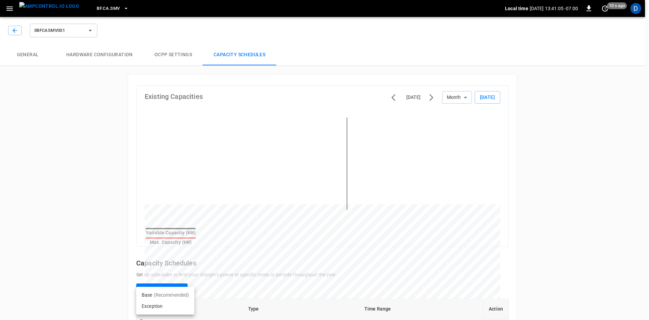
click at [153, 294] on li "Base (Recommended)" at bounding box center [165, 294] width 58 height 11
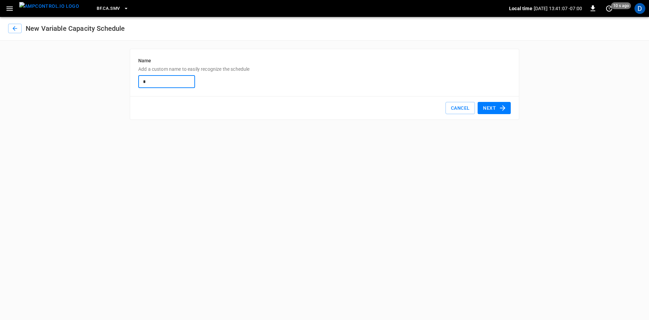
type input "*********"
click at [494, 103] on button "Next" at bounding box center [494, 108] width 33 height 13
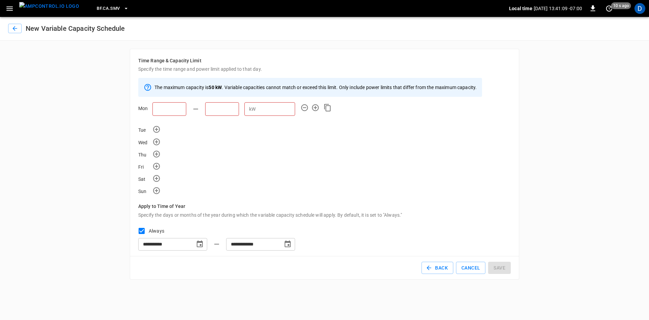
click at [172, 106] on input "text" at bounding box center [170, 109] width 34 height 14
type input "*****"
type input "*"
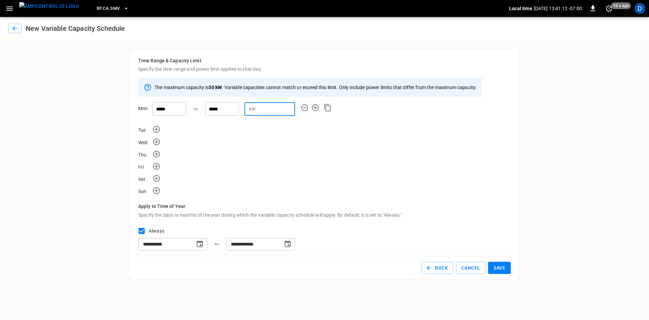
drag, startPoint x: 329, startPoint y: 107, endPoint x: 335, endPoint y: 109, distance: 6.7
click at [329, 107] on icon "Apply the exact same day configuration to all other days" at bounding box center [328, 107] width 8 height 8
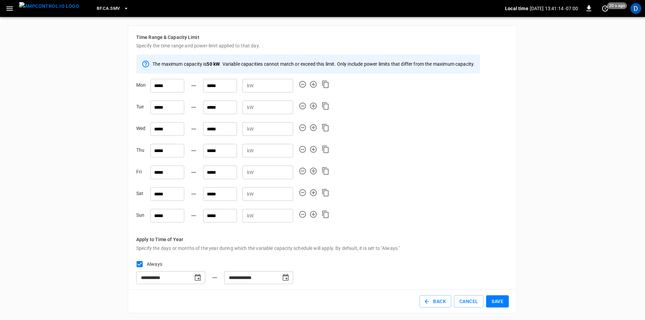
scroll to position [25, 0]
click at [500, 302] on button "Save" at bounding box center [497, 300] width 23 height 13
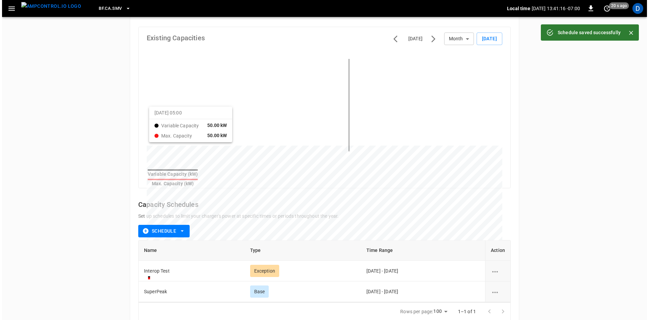
scroll to position [69, 0]
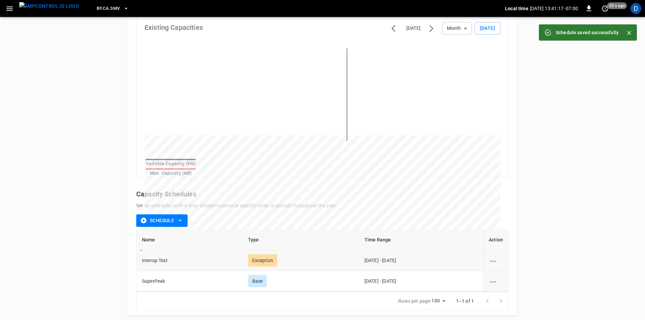
click at [492, 260] on icon "schedule options" at bounding box center [493, 260] width 6 height 1
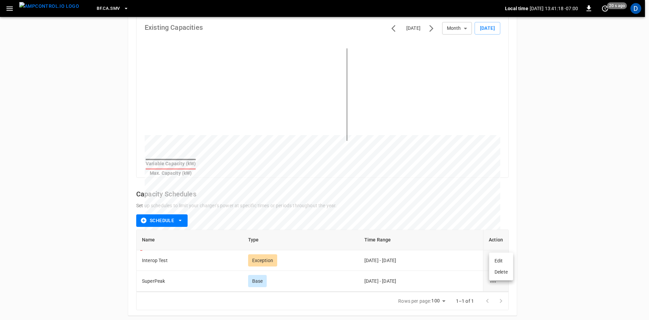
click at [493, 258] on li "Edit" at bounding box center [501, 260] width 24 height 11
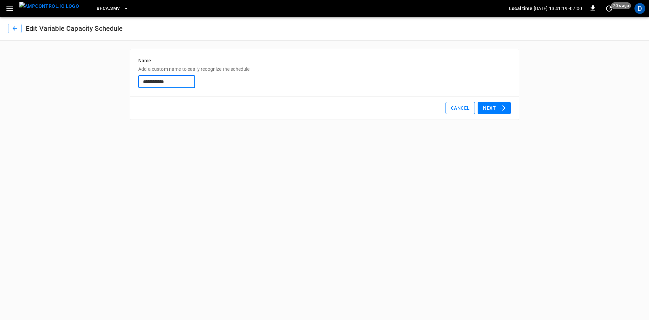
click at [467, 109] on button "Cancel" at bounding box center [460, 108] width 29 height 13
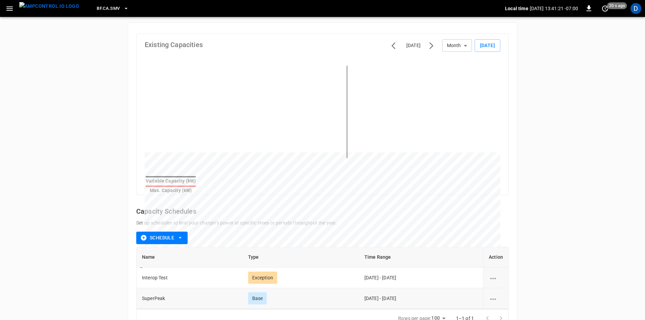
scroll to position [69, 0]
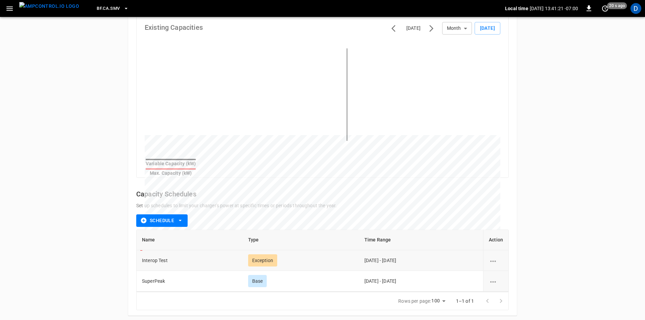
click at [495, 257] on icon "schedule options" at bounding box center [493, 261] width 8 height 8
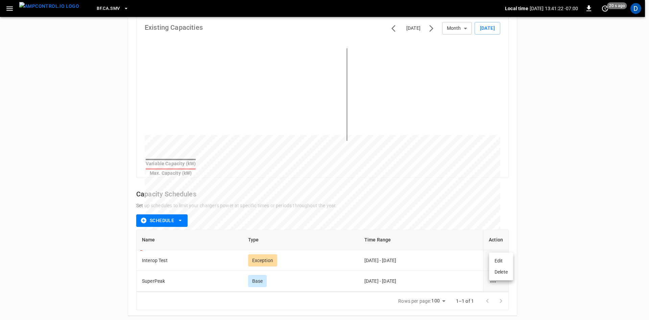
click at [498, 272] on li "Delete" at bounding box center [501, 271] width 24 height 11
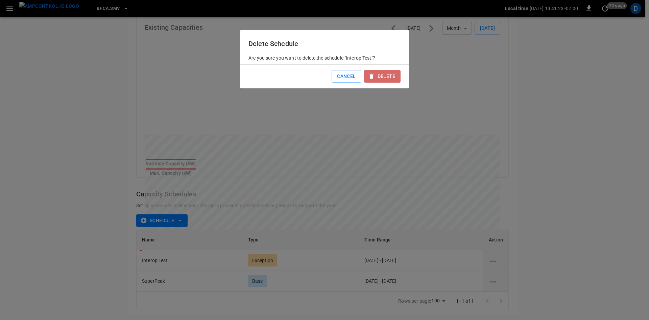
click at [383, 75] on button "Delete" at bounding box center [382, 76] width 37 height 13
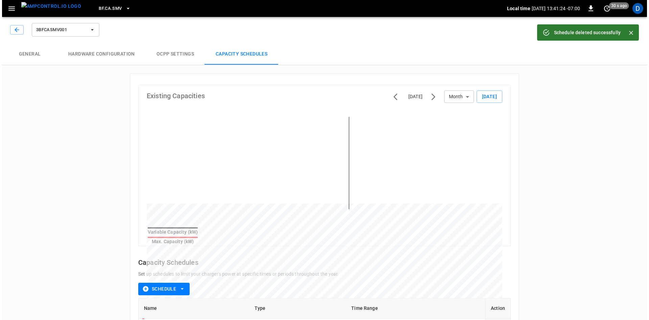
scroll to position [0, 0]
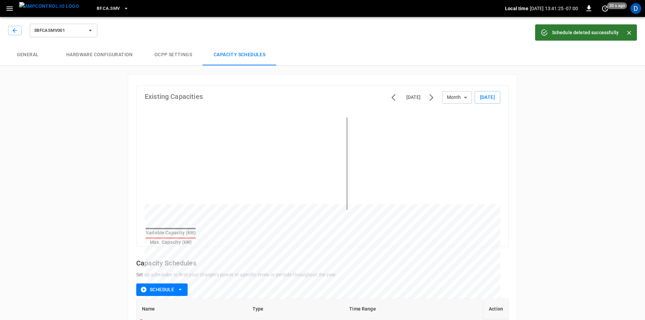
click at [106, 9] on span "BF.CA.SMV" at bounding box center [108, 9] width 23 height 8
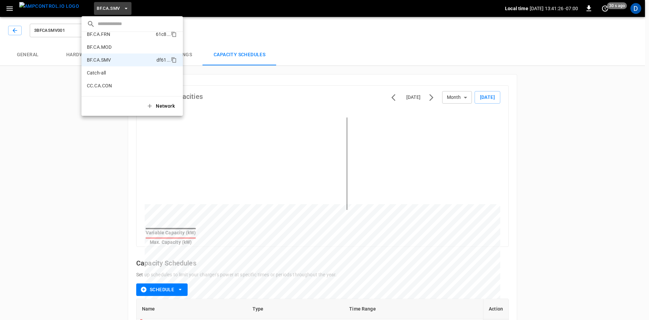
scroll to position [3, 0]
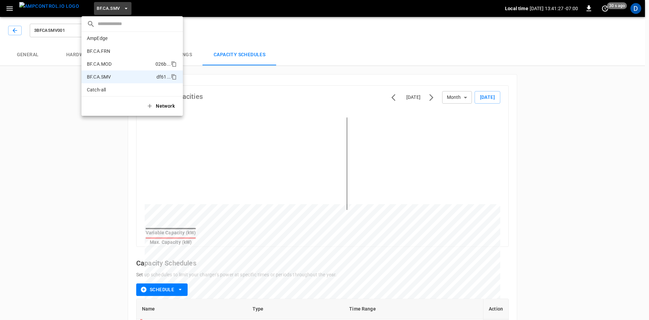
click at [103, 62] on p "BF.CA.MOD" at bounding box center [120, 64] width 66 height 7
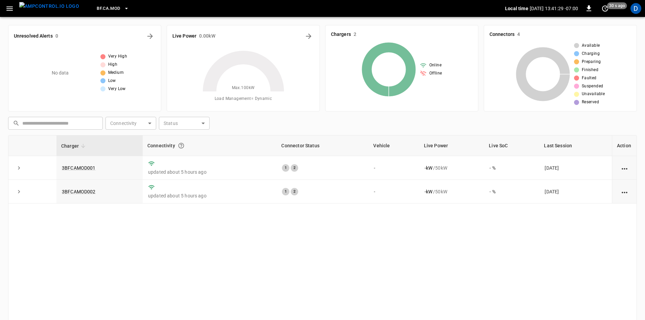
click at [11, 7] on icon "button" at bounding box center [9, 8] width 8 height 8
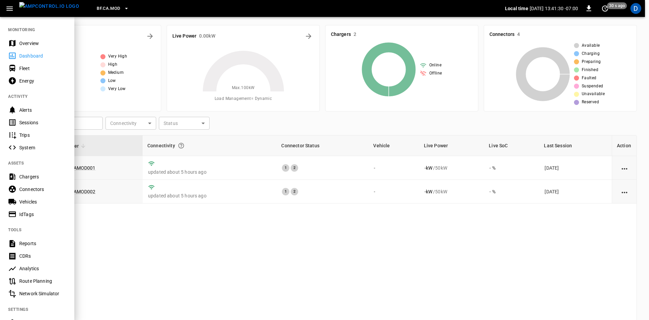
click at [29, 44] on div "Overview" at bounding box center [42, 43] width 47 height 7
